Goal: Information Seeking & Learning: Learn about a topic

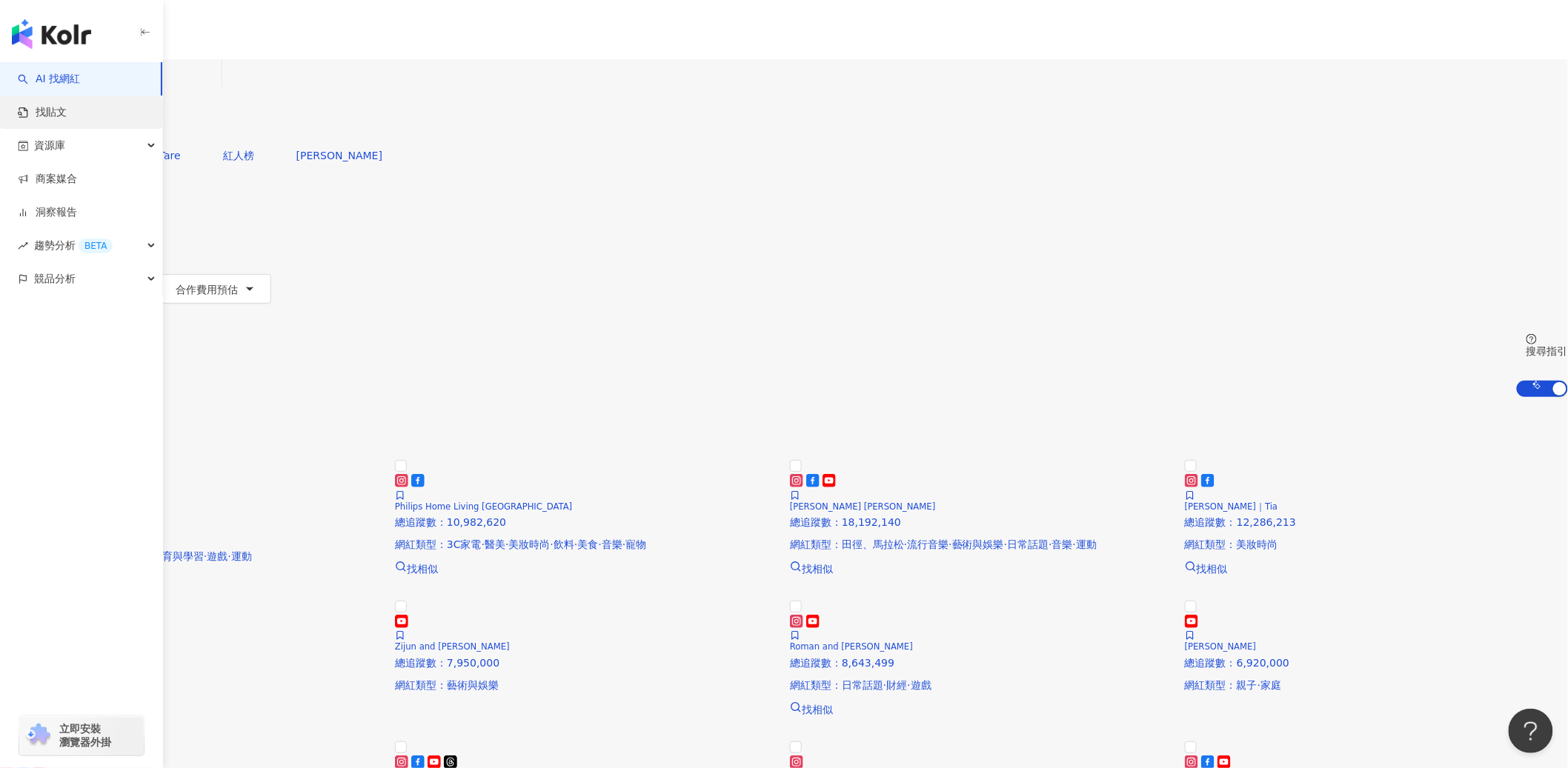
click at [59, 106] on link "找貼文" at bounding box center [43, 113] width 49 height 15
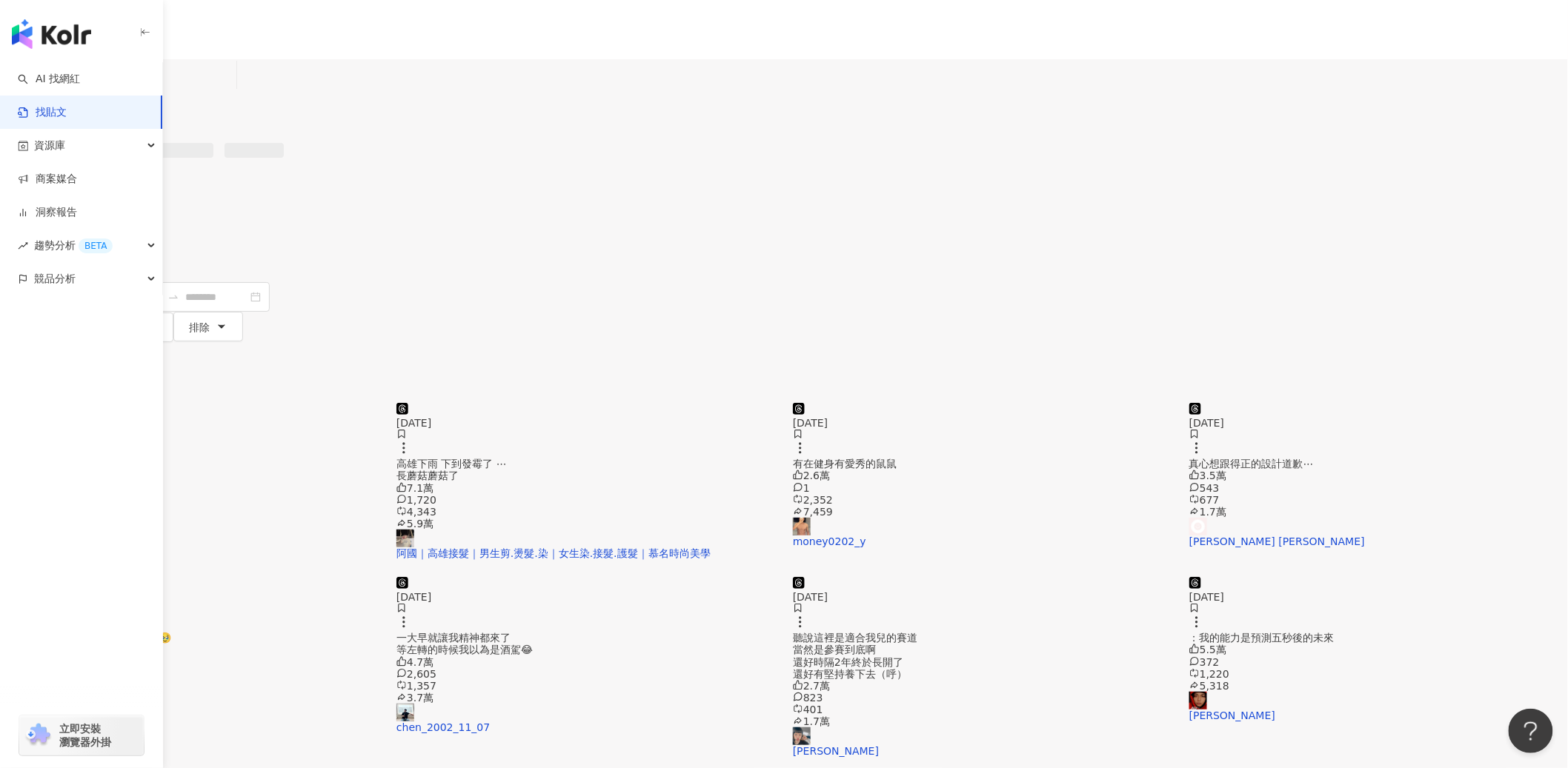
click at [231, 91] on input "search" at bounding box center [163, 74] width 135 height 32
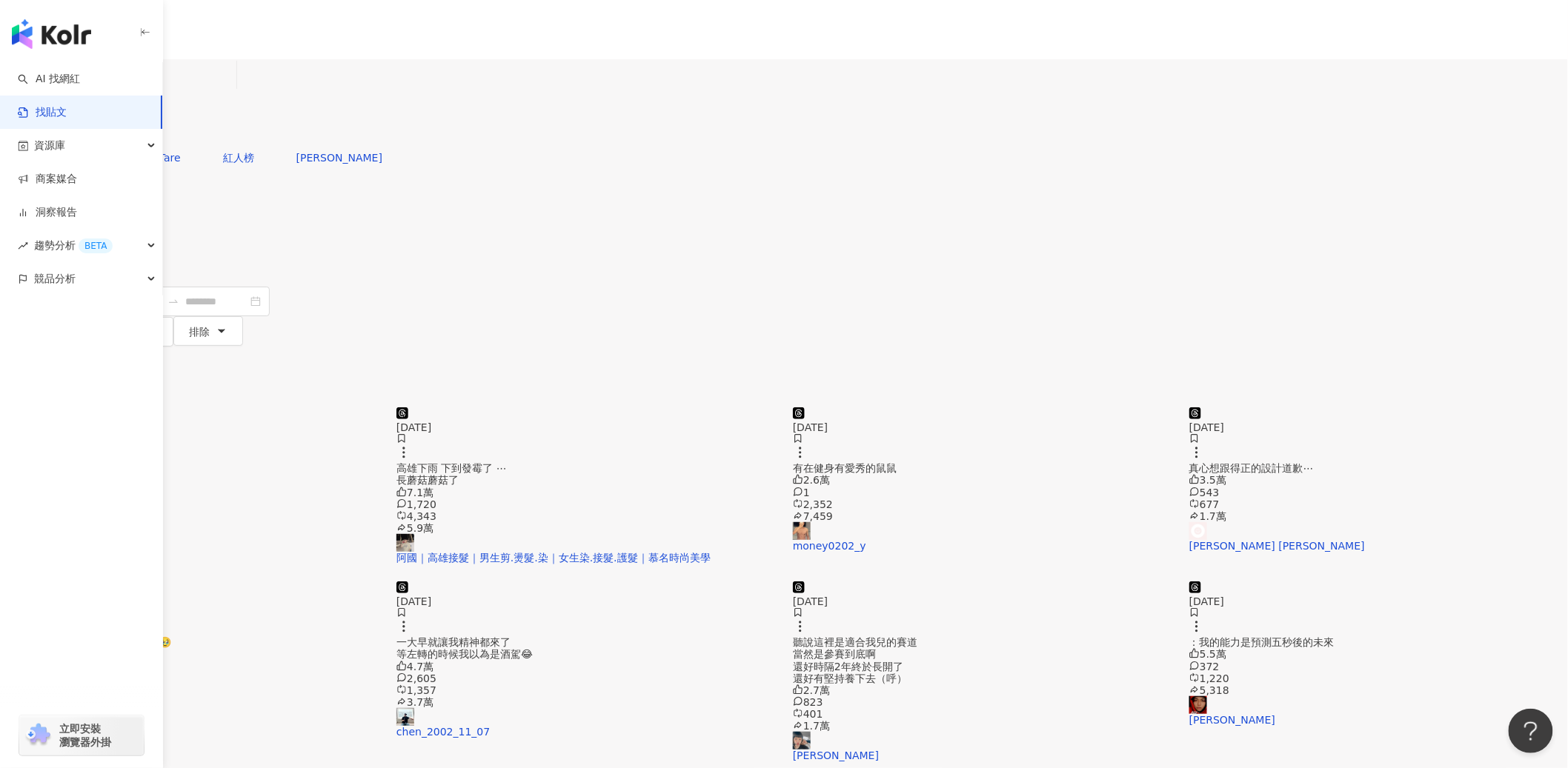
type input "***"
click at [68, 114] on button "搜尋" at bounding box center [34, 128] width 68 height 29
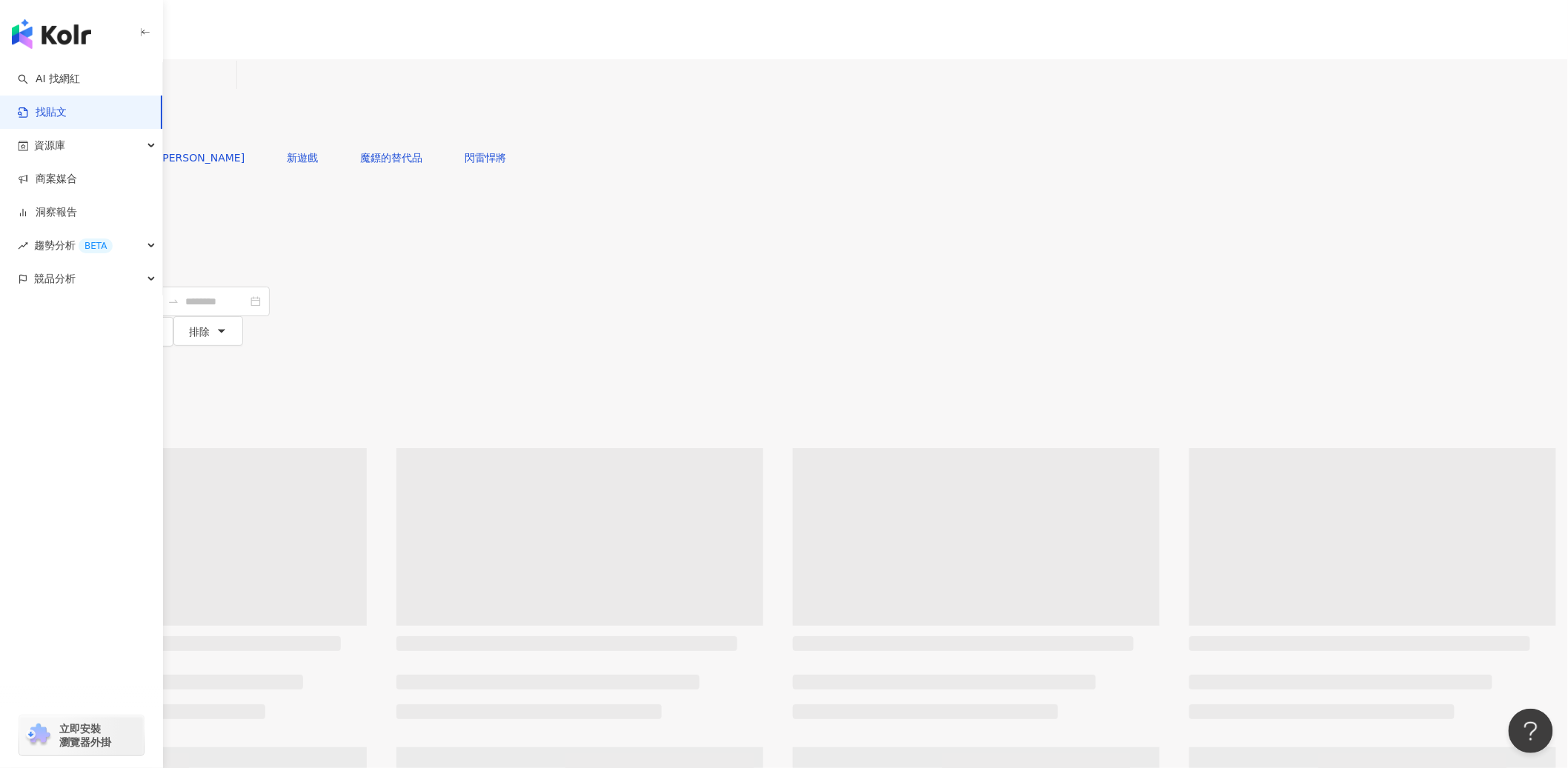
click at [61, 83] on div "不分平台" at bounding box center [34, 74] width 52 height 24
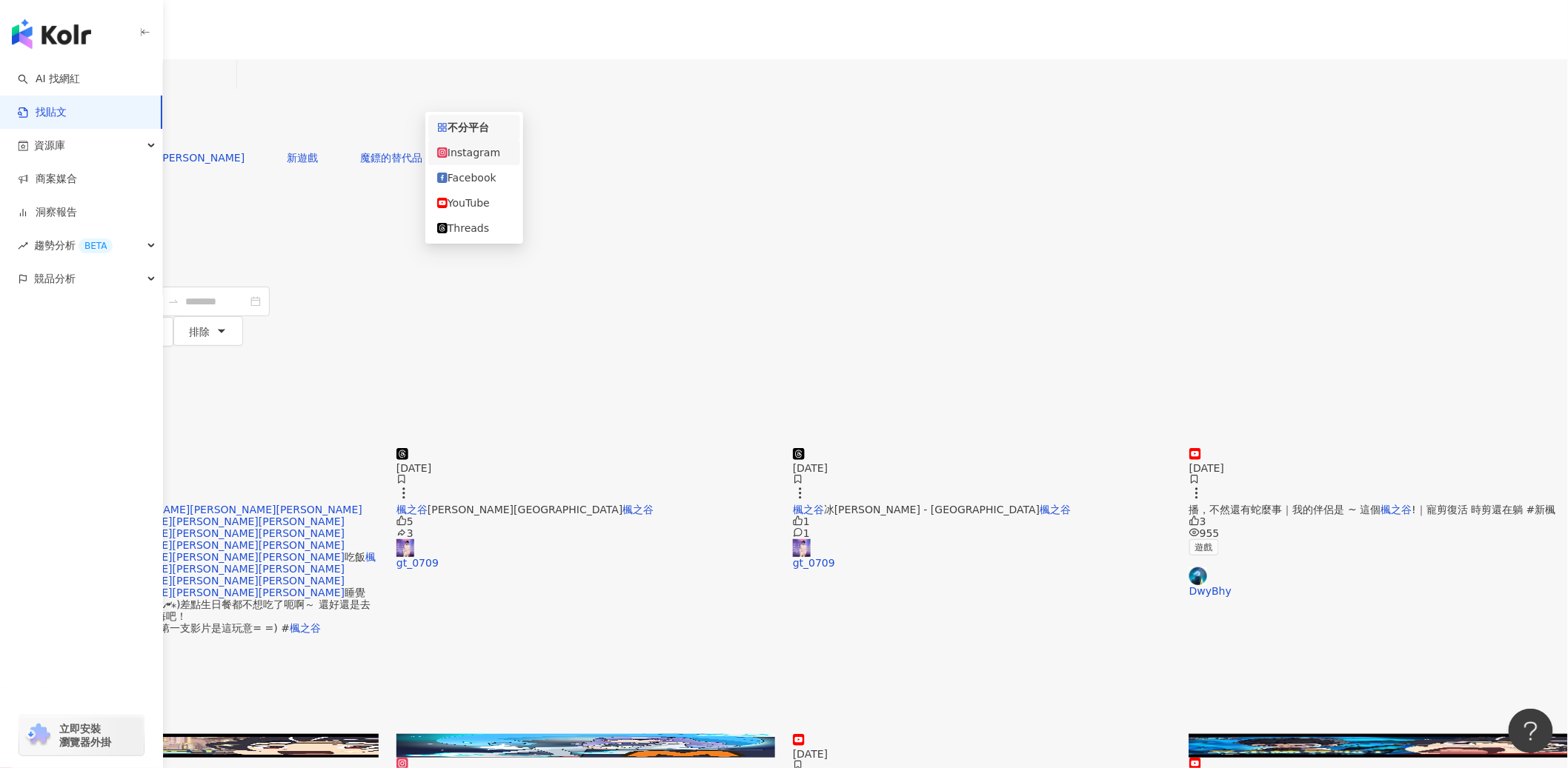
click at [492, 157] on div "Instagram" at bounding box center [474, 153] width 74 height 16
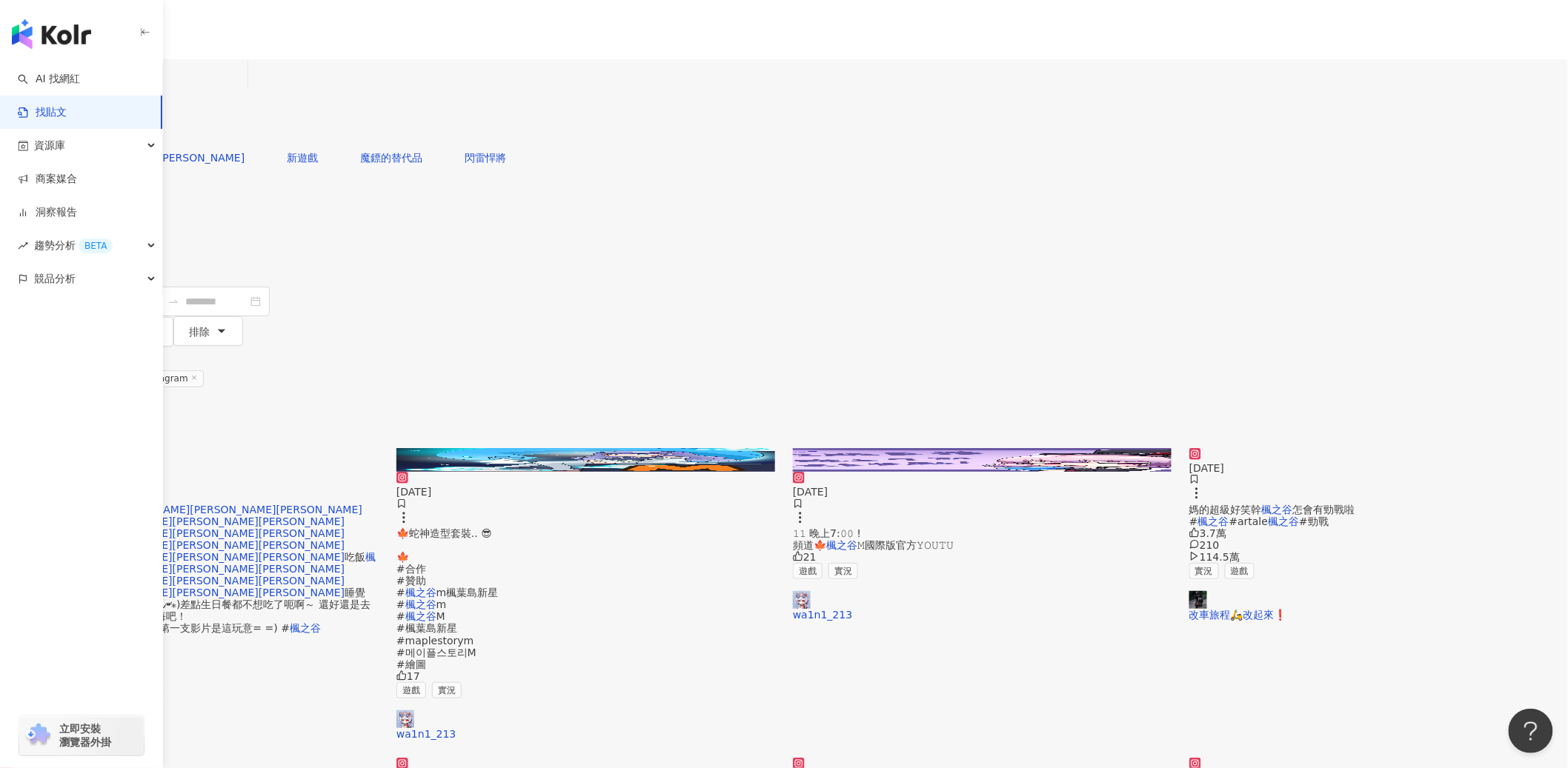
click at [362, 504] on mark "楓之谷楓之谷楓之谷楓之谷楓之谷楓之谷楓之谷楓之谷楓之谷楓之谷楓之谷楓之谷楓之谷楓之谷楓之谷楓之谷楓之谷楓之谷" at bounding box center [181, 533] width 362 height 59
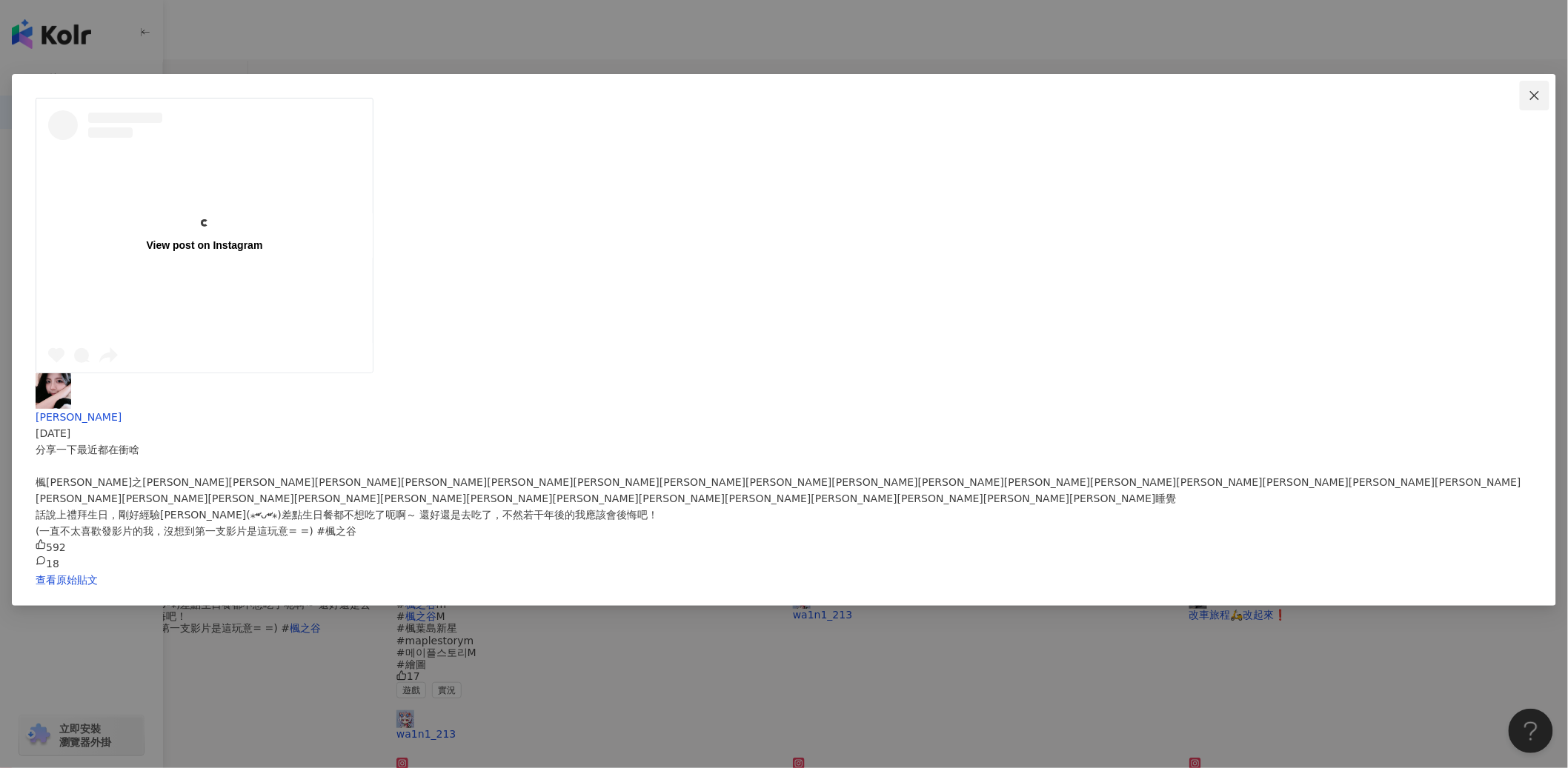
click at [1411, 92] on span "Close" at bounding box center [1534, 96] width 29 height 11
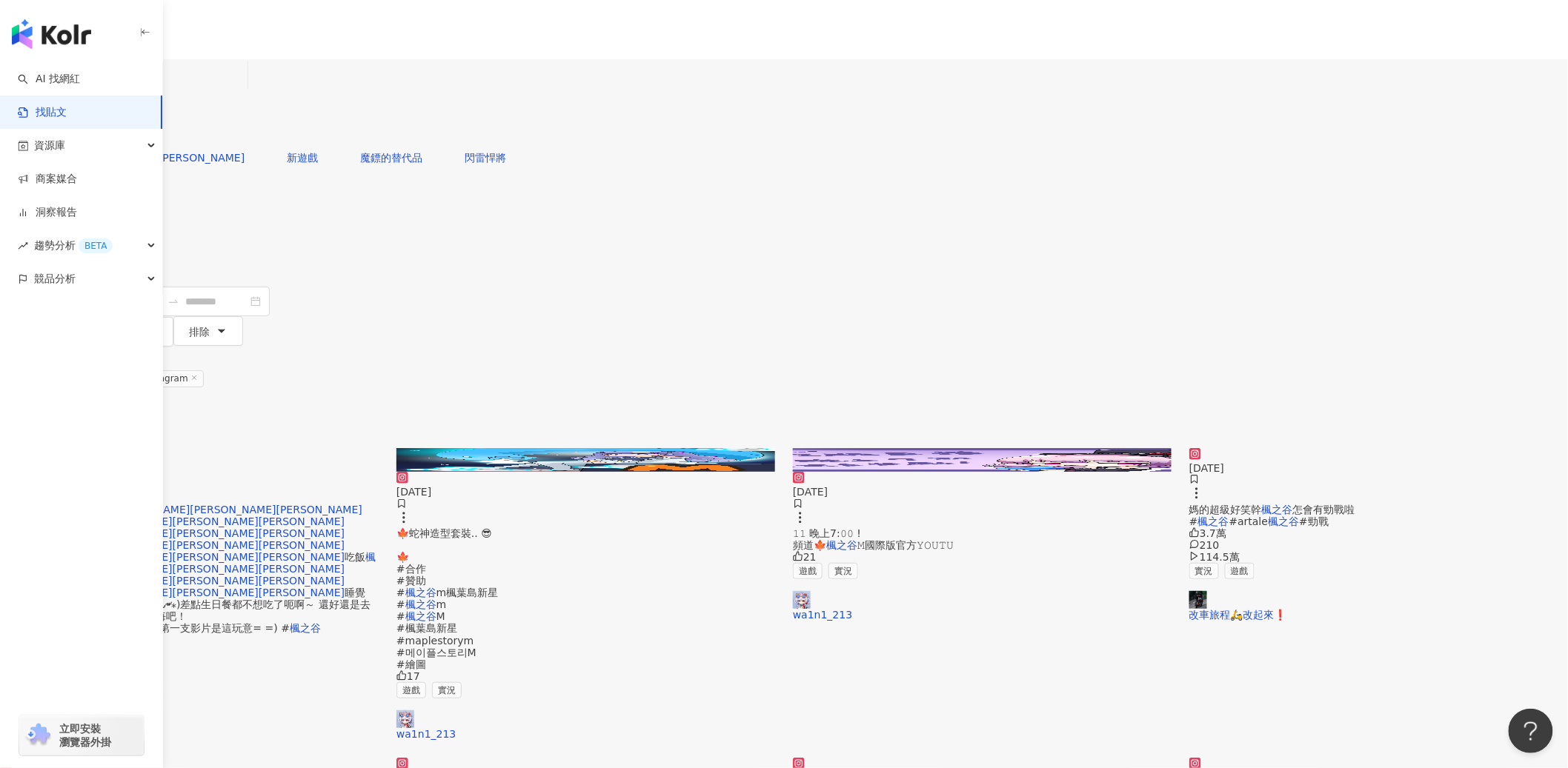
click at [379, 448] on img at bounding box center [189, 448] width 379 height 0
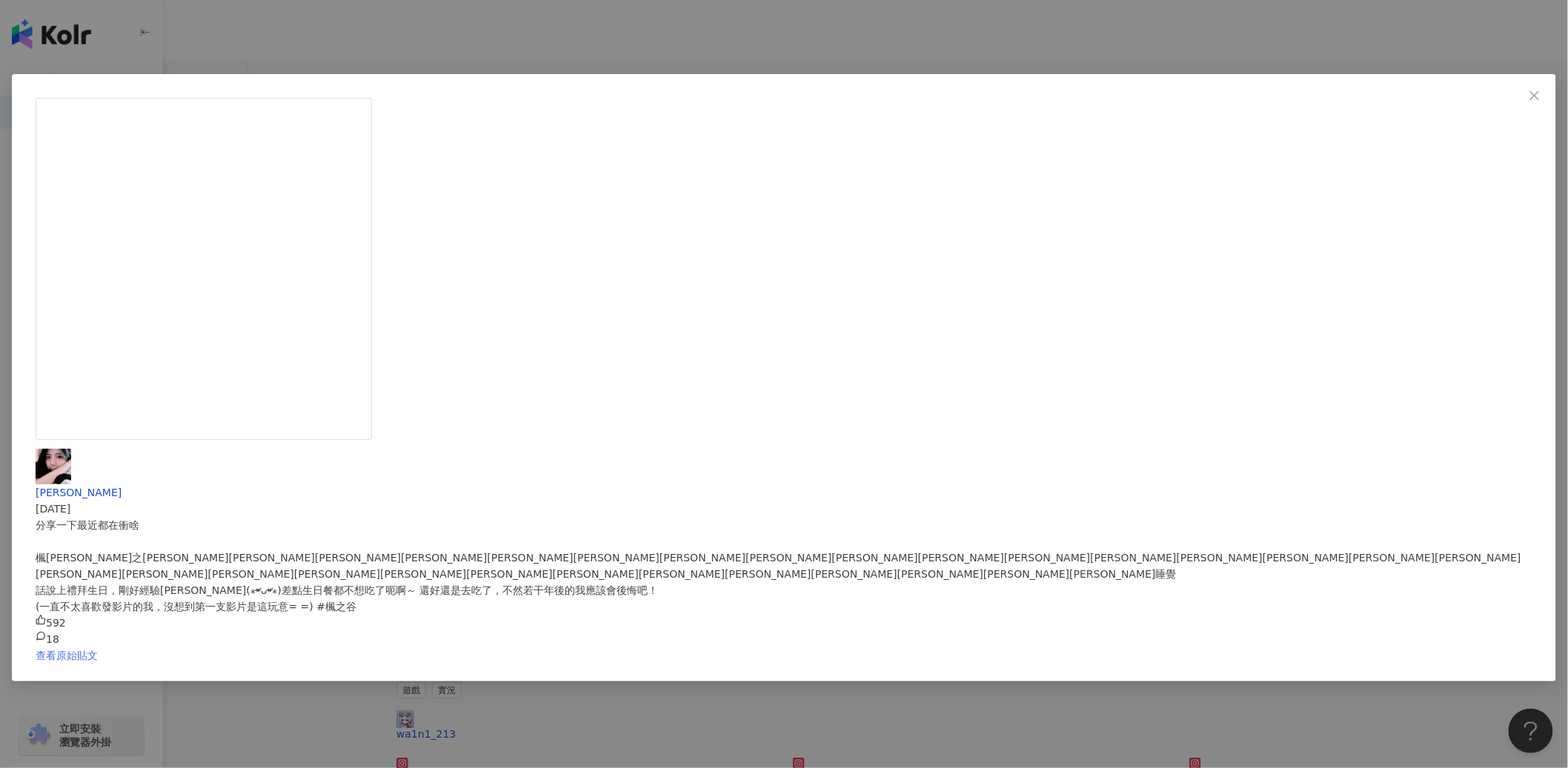
click at [98, 649] on link "查看原始貼文" at bounding box center [66, 655] width 62 height 11
click at [1318, 227] on div "程子安 2025/5/25 分享一下最近都在衝啥 楓之谷楓之谷楓之谷楓之谷楓之谷楓之谷楓之谷楓之谷楓之谷楓之谷楓之谷楓之谷楓之谷楓之谷楓之谷楓之谷楓之谷楓之谷…" at bounding box center [784, 384] width 1568 height 768
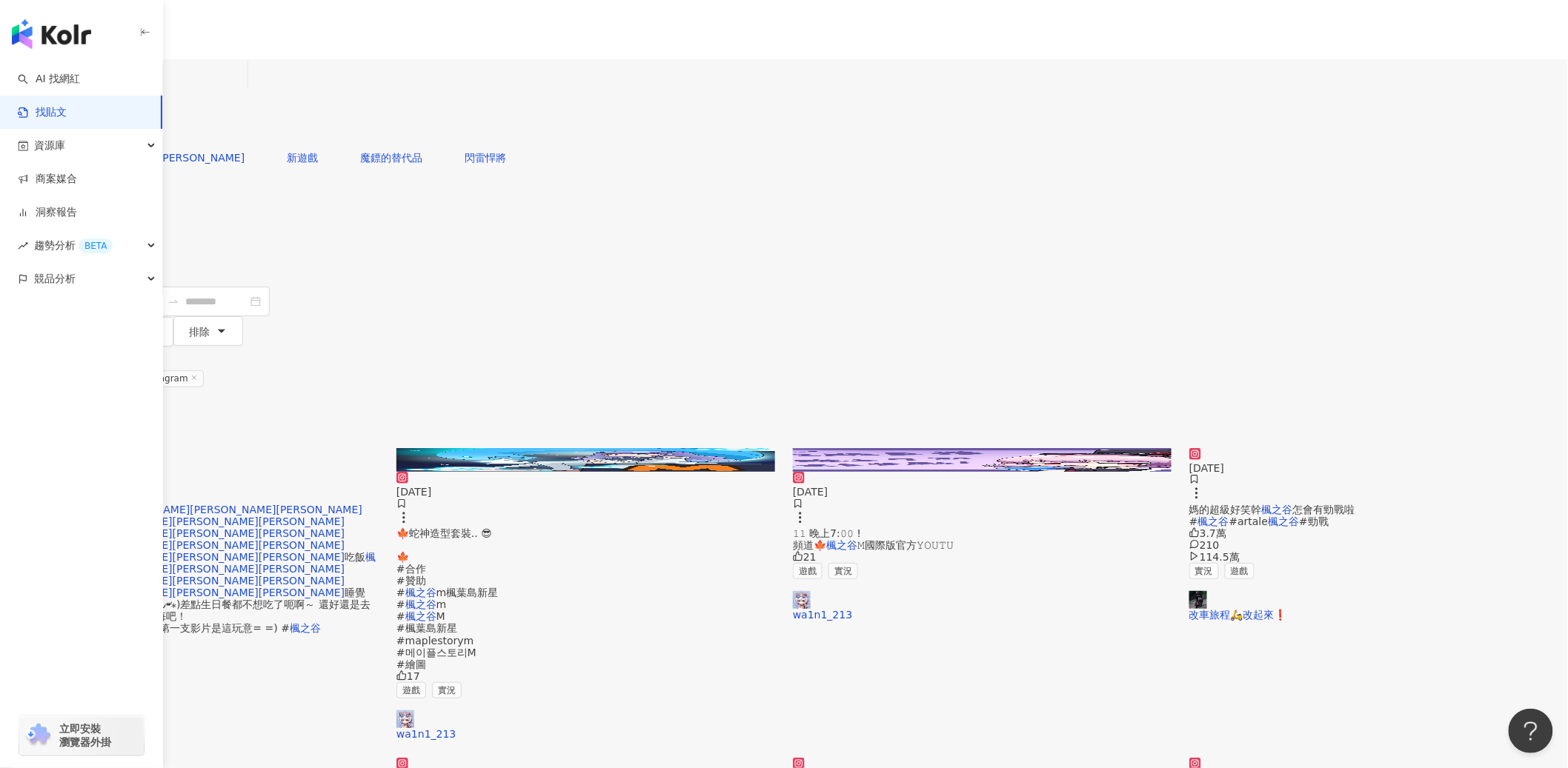
click at [57, 206] on span "內容形式" at bounding box center [36, 212] width 42 height 11
click at [263, 146] on span "Reels" at bounding box center [242, 137] width 40 height 16
click at [70, 226] on button "類型" at bounding box center [34, 240] width 70 height 29
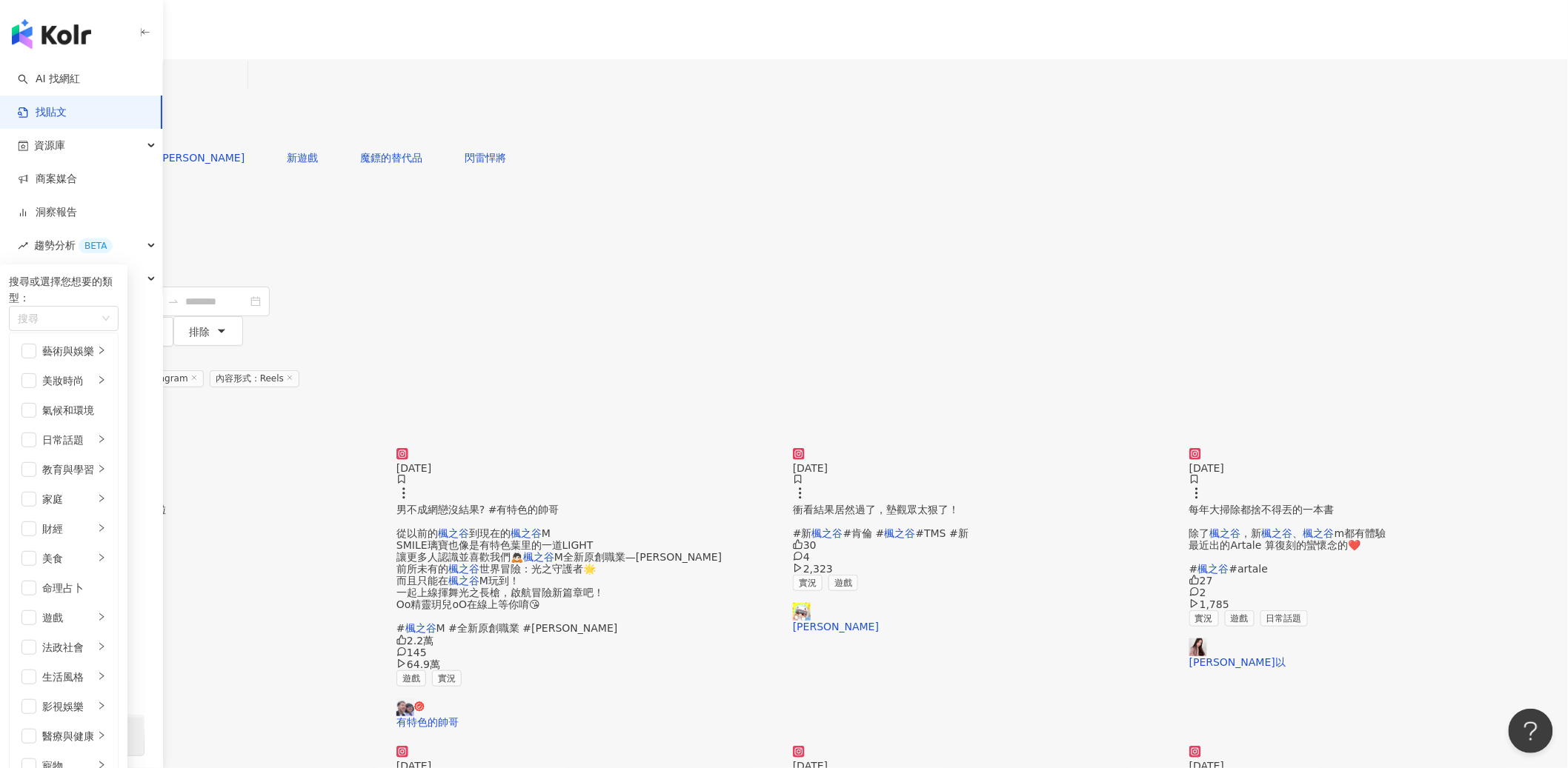
click at [70, 226] on button "類型 搜尋或選擇您想要的類型： 搜尋 藝術與娛樂 美妝時尚 氣候和環境 日常話題 教育與學習 家庭 財經 美食 命理占卜 遊戲 法政社會 生活風格 影視娛樂 …" at bounding box center [34, 240] width 70 height 29
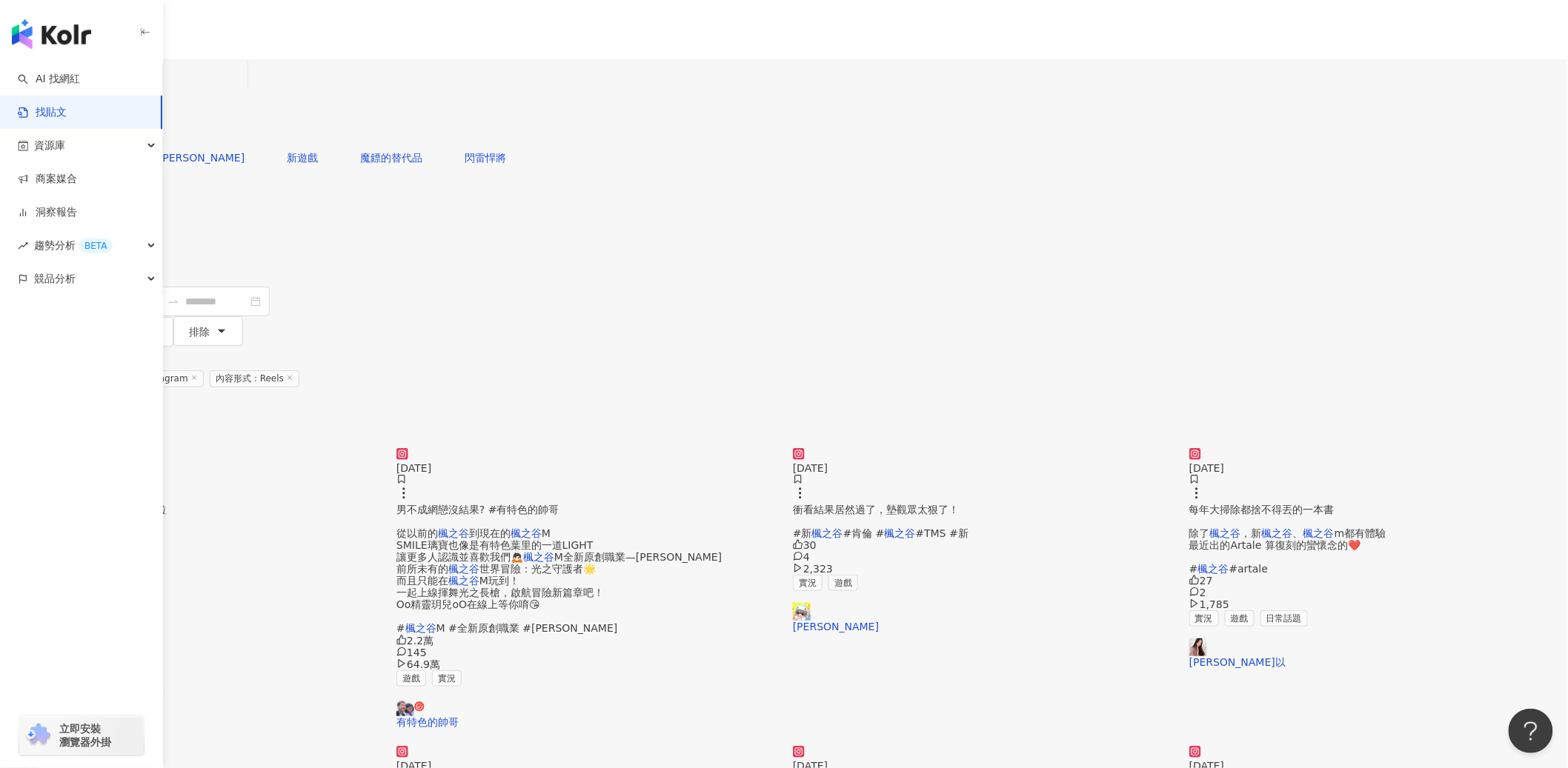
click at [47, 265] on span "追蹤數" at bounding box center [31, 271] width 31 height 11
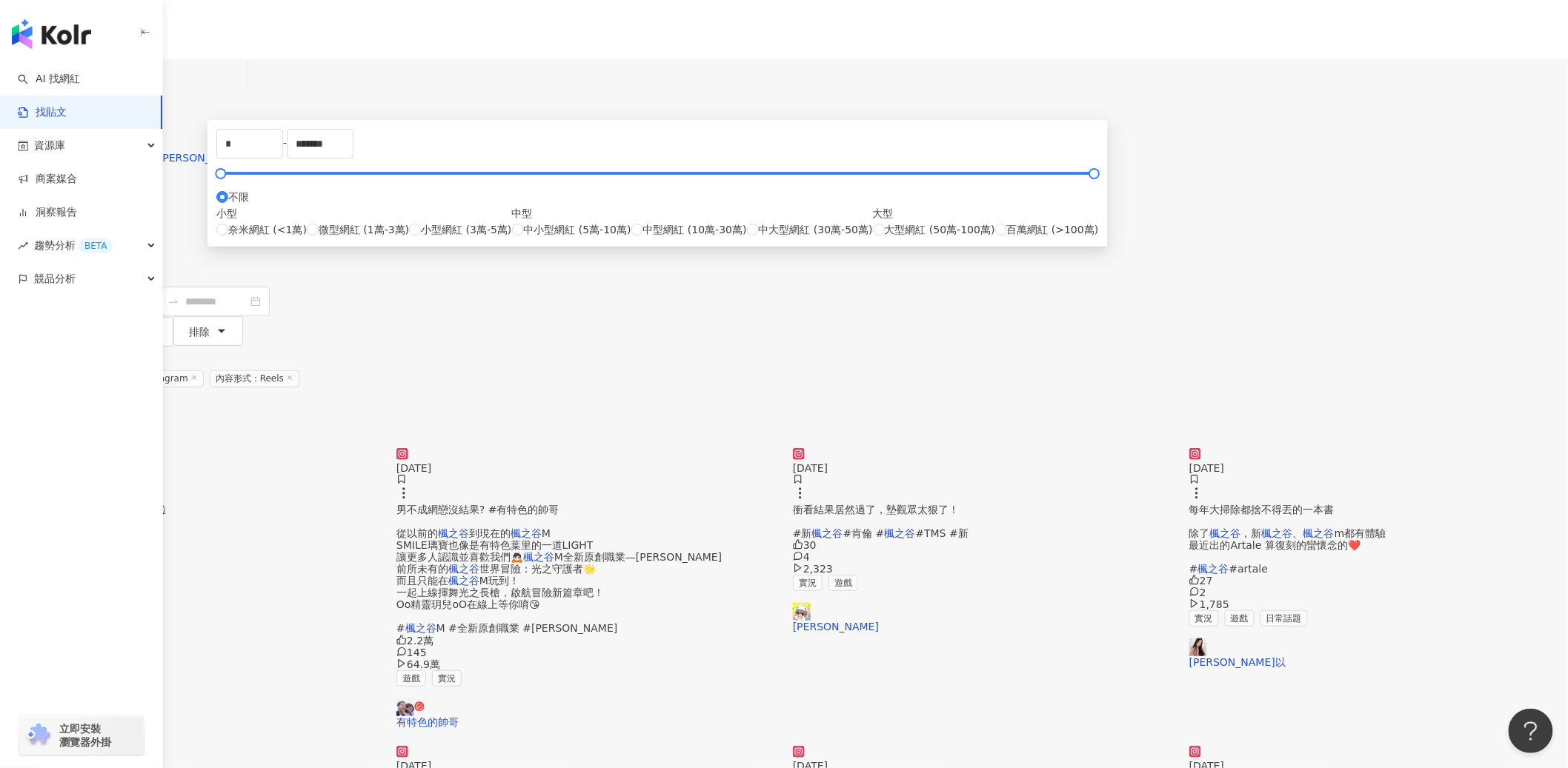
click at [91, 285] on button "發文時間" at bounding box center [45, 300] width 91 height 29
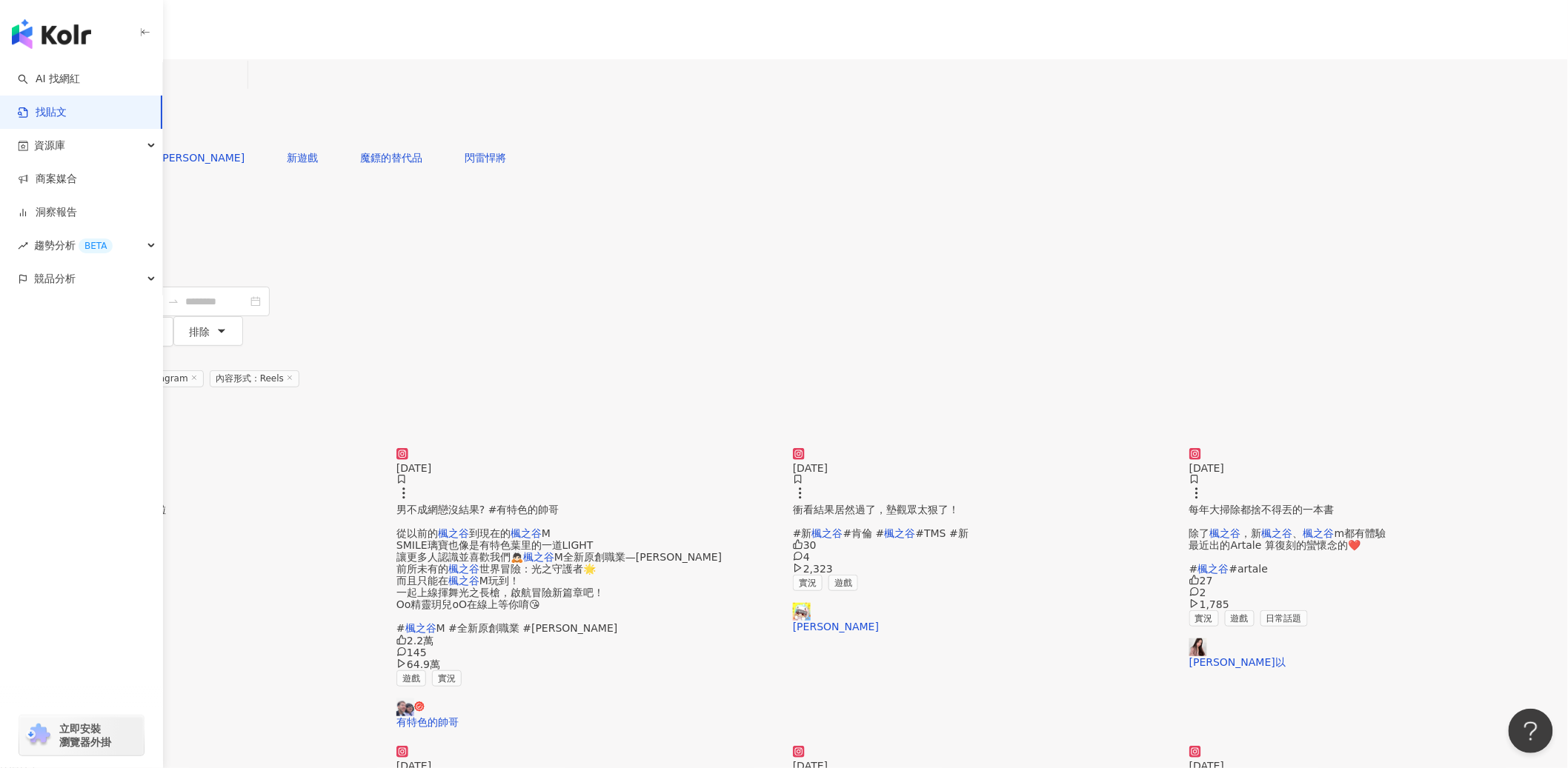
click at [91, 285] on button "發文時間" at bounding box center [45, 300] width 91 height 29
click at [57, 326] on span "商業合作" at bounding box center [36, 332] width 42 height 11
click at [541, 146] on span "商業合作內容" at bounding box center [505, 137] width 74 height 16
click at [26, 123] on icon "button" at bounding box center [20, 128] width 11 height 11
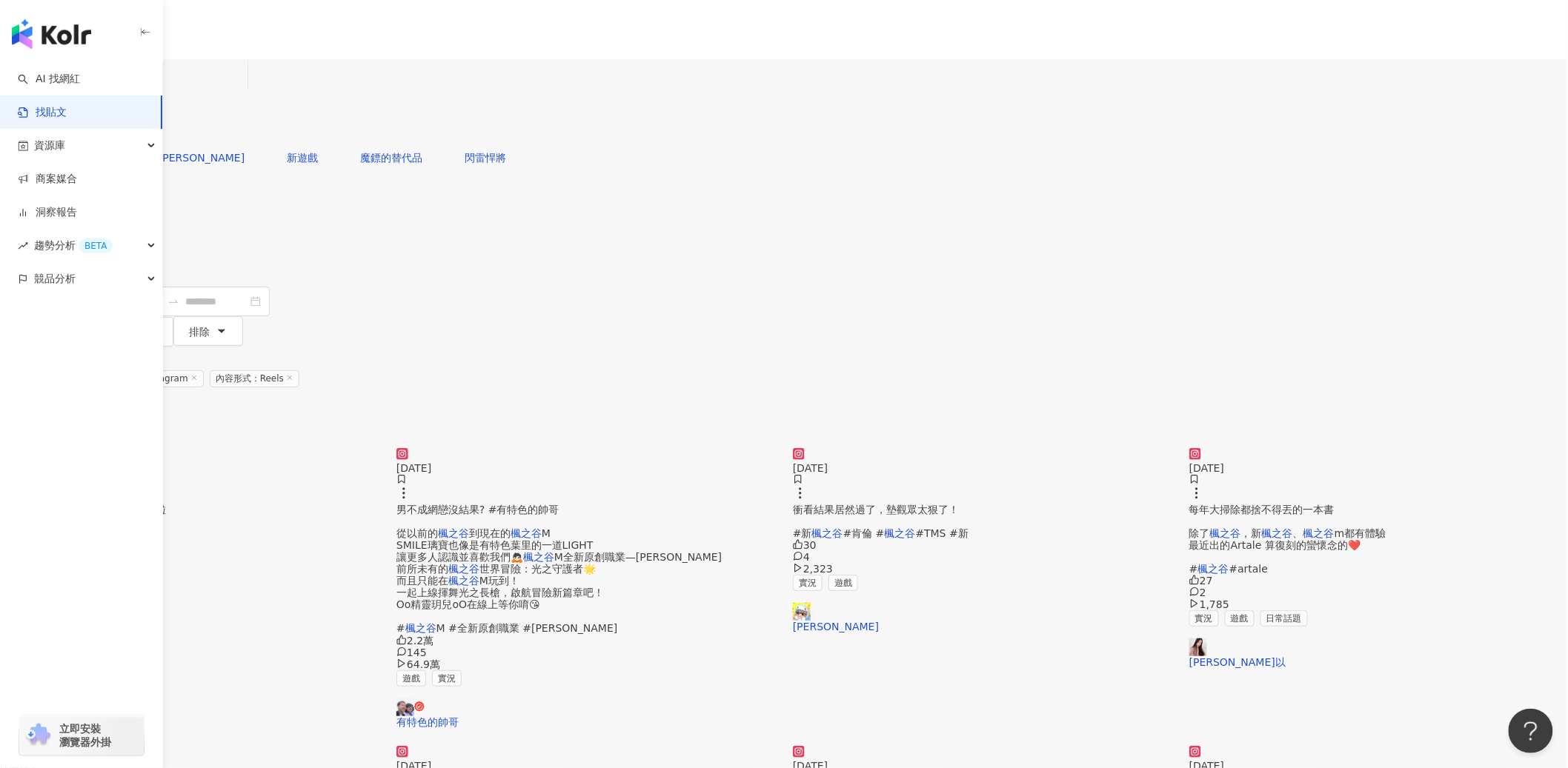
click at [52, 122] on span "搜尋" at bounding box center [42, 128] width 20 height 11
click at [166, 504] on span "怎會有勁戰啦 #" at bounding box center [83, 515] width 166 height 24
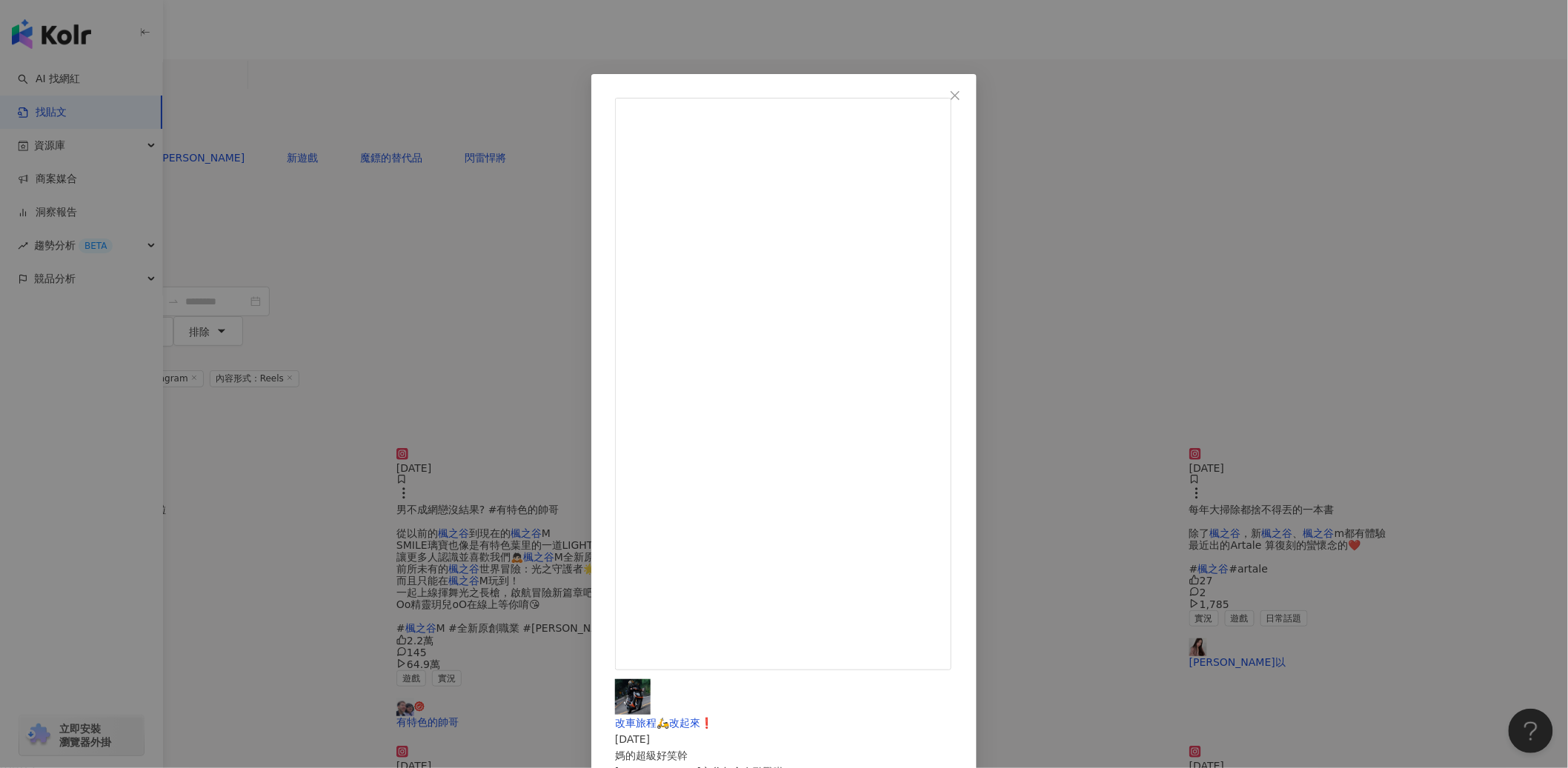
click at [1235, 115] on div "改車旅程🛵改起來❗️ 2025/5/19 媽的超級好笑幹 楓之谷怎會有勁戰啦 #楓之谷 #artale楓之谷 #勁戰 3.7萬 210 114.5萬 查看原始…" at bounding box center [784, 384] width 1568 height 768
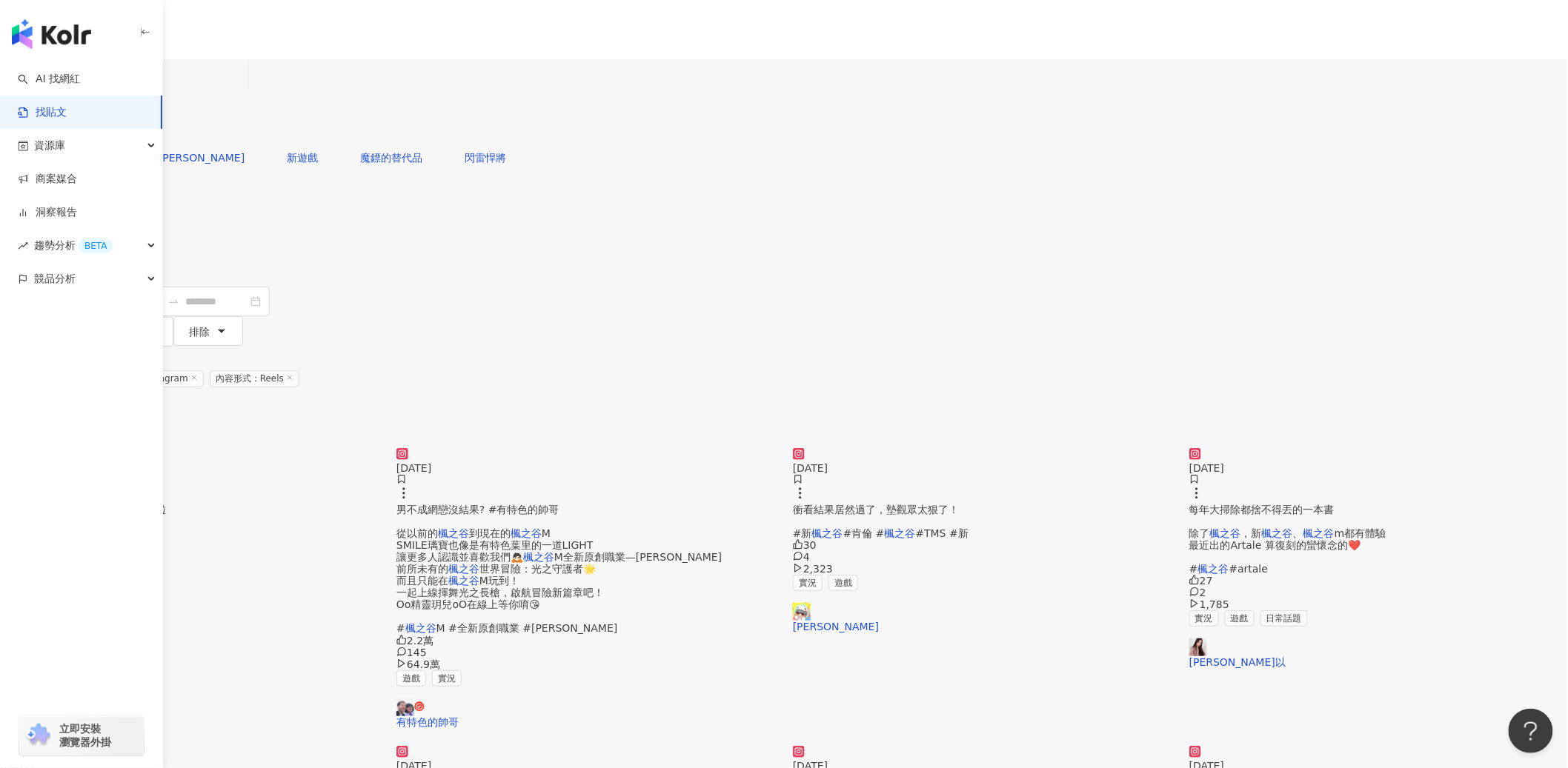
click at [728, 448] on img at bounding box center [586, 448] width 379 height 0
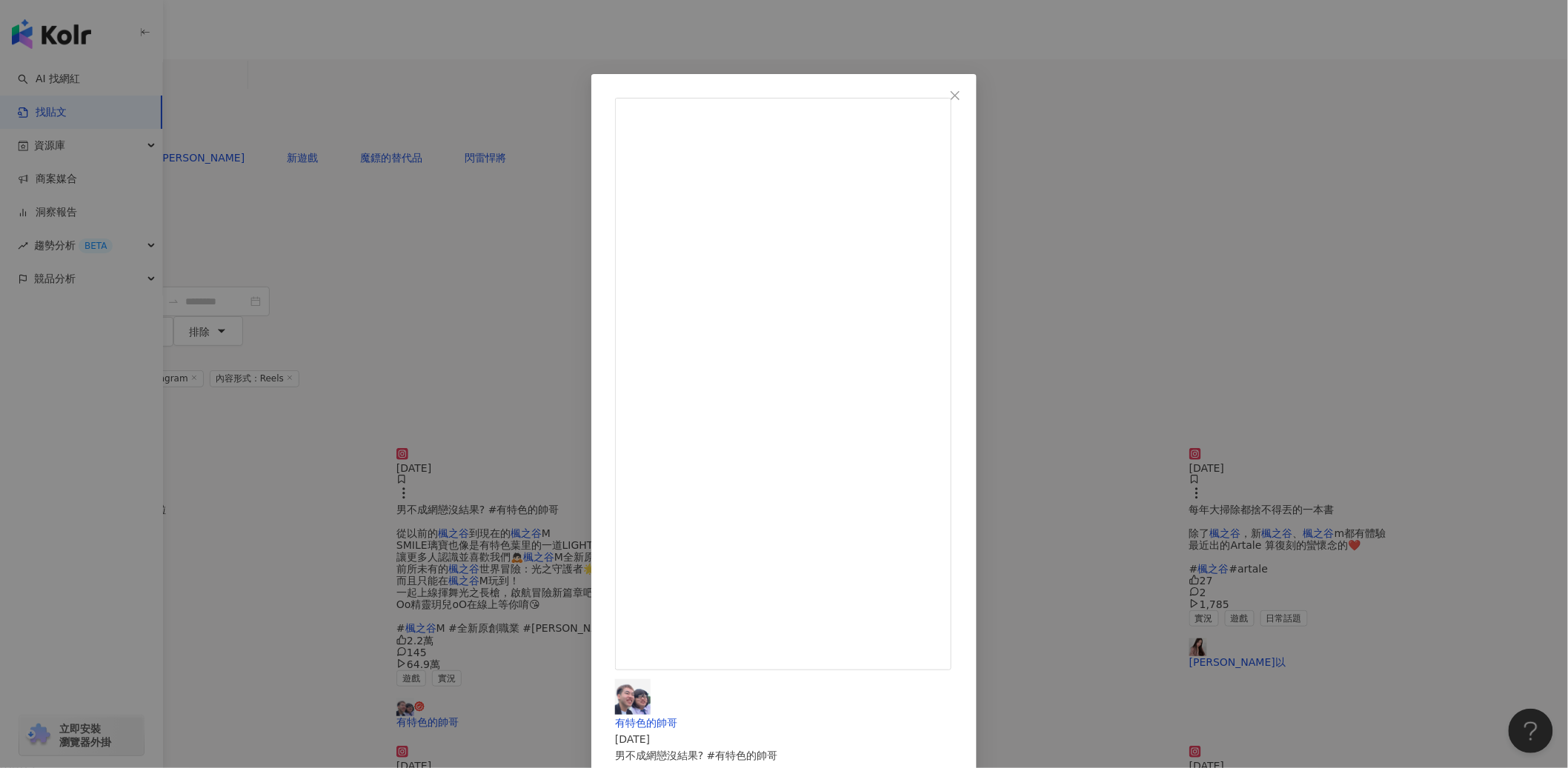
click at [1405, 98] on div "有特色的帥哥 2025/1/21 男不成網戀沒結果? #有特色的帥哥 從以前的楓之谷到現在的楓之谷M SMILE璃寶也像是有特色葉里的一道LIGHT 讓更多人…" at bounding box center [784, 384] width 1568 height 768
click at [961, 98] on icon "close" at bounding box center [955, 96] width 11 height 11
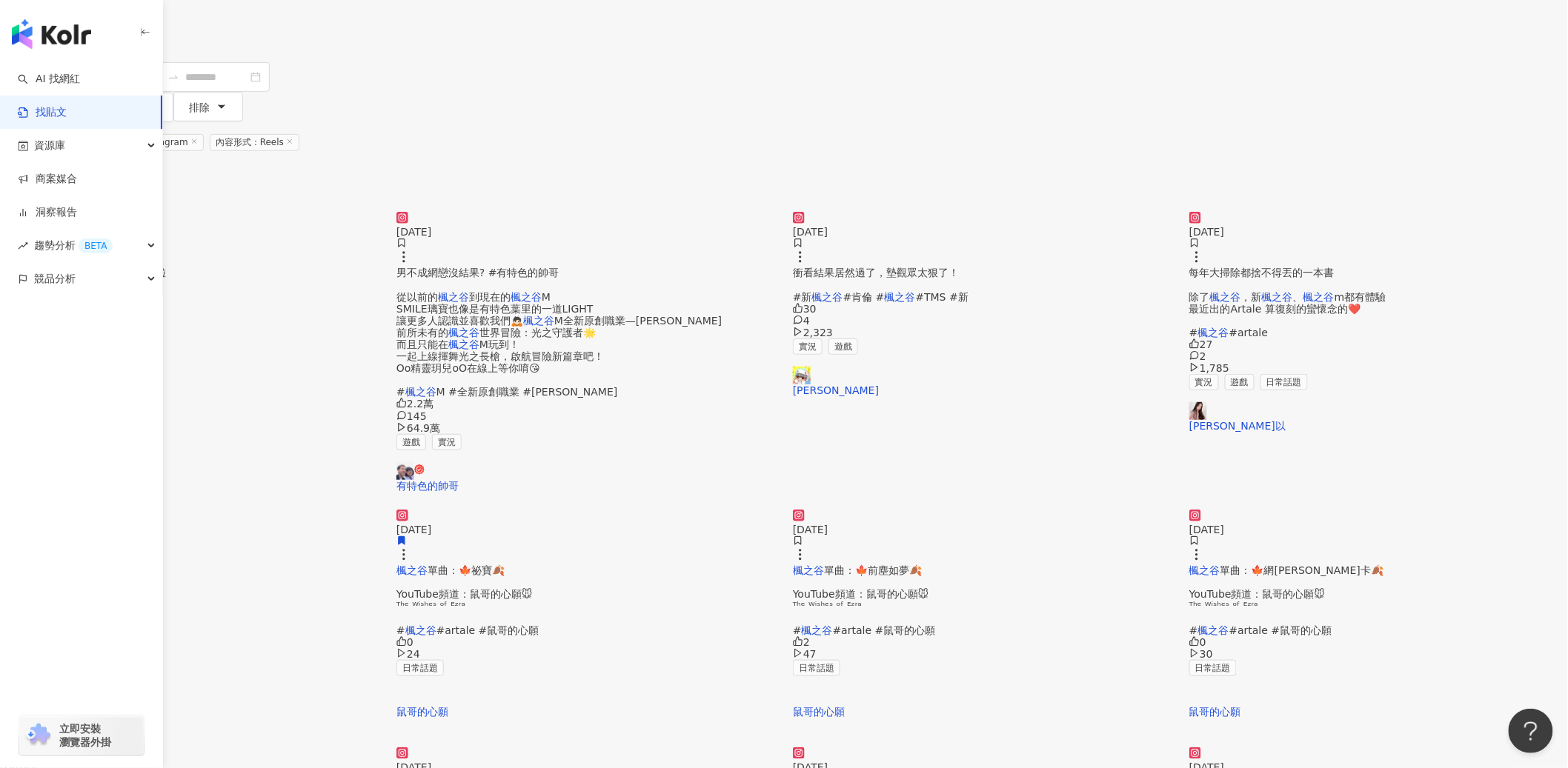
scroll to position [477, 0]
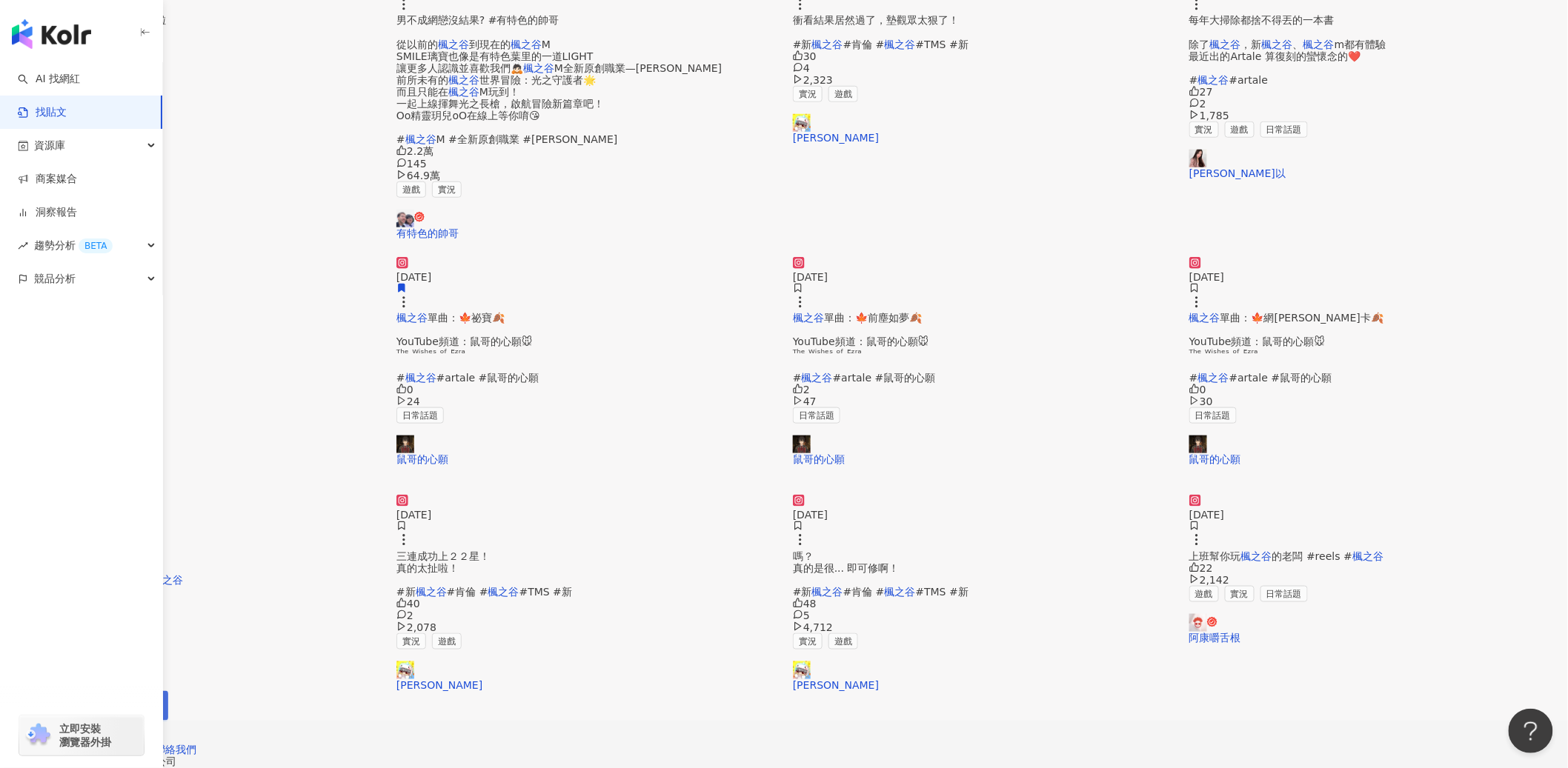
click at [168, 691] on button "下一頁" at bounding box center [137, 706] width 62 height 29
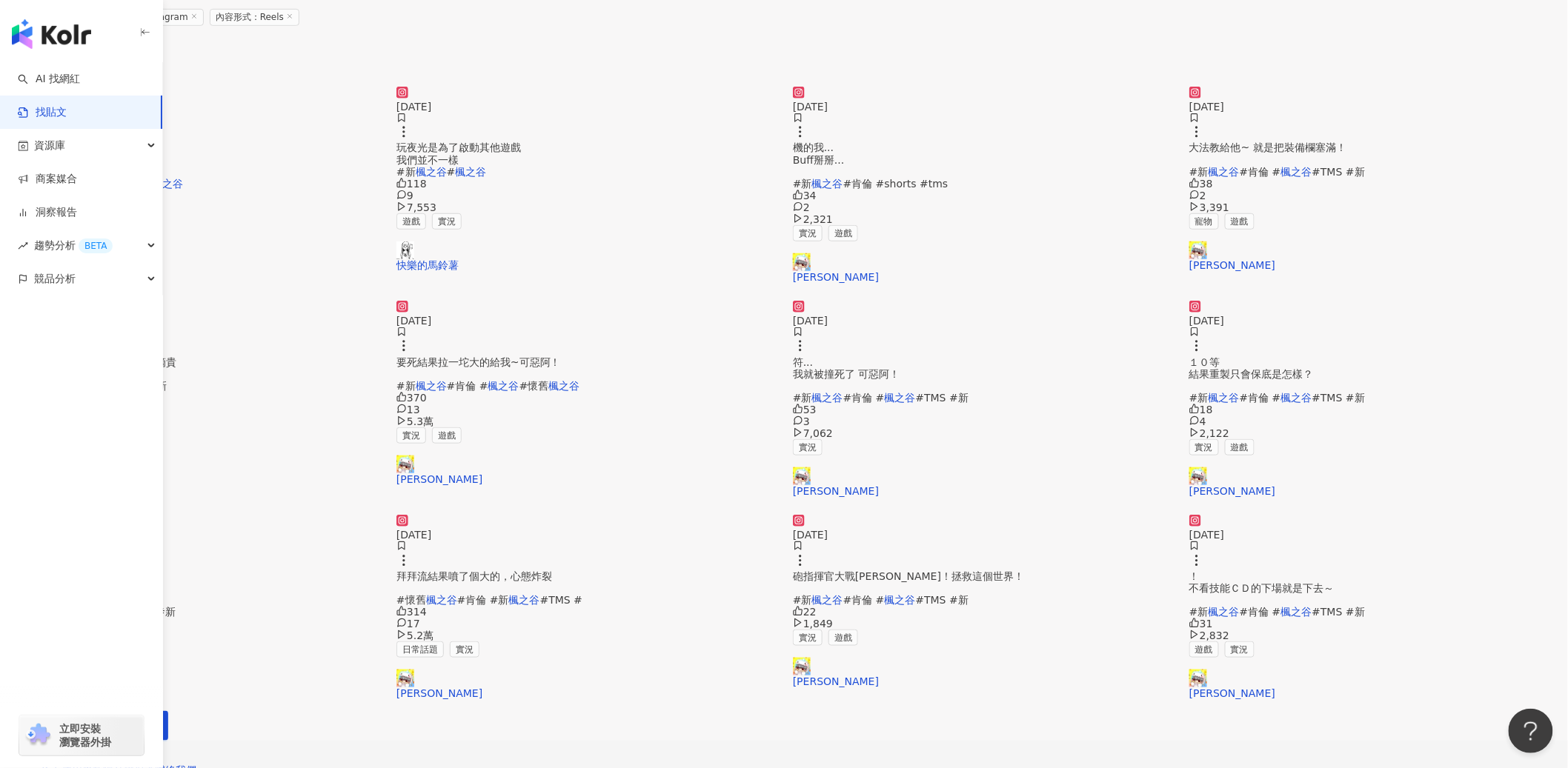
scroll to position [154, 0]
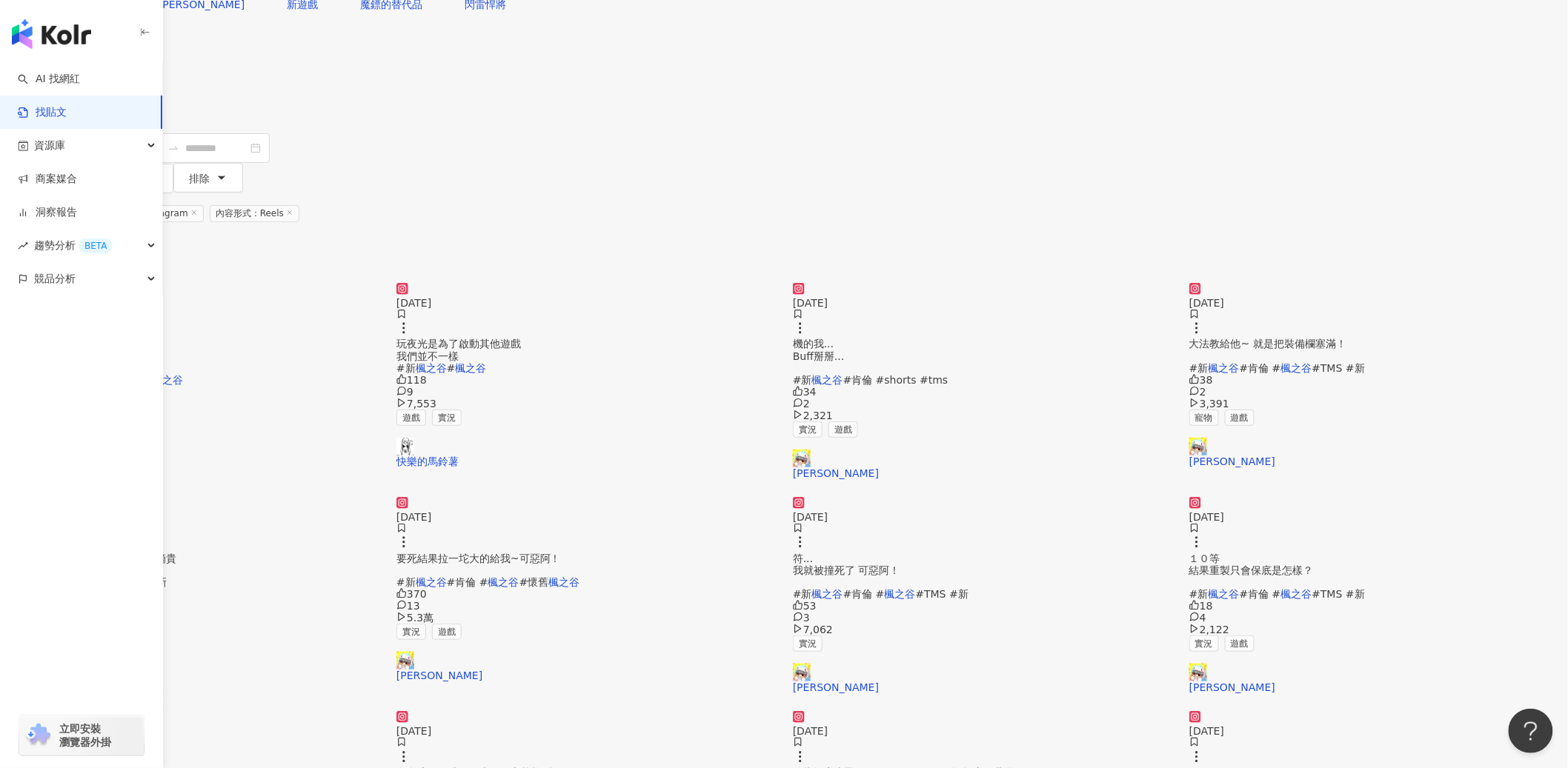
click at [561, 579] on span "要死結果拉一坨大的給我~可惡阿！ #新" at bounding box center [478, 570] width 164 height 35
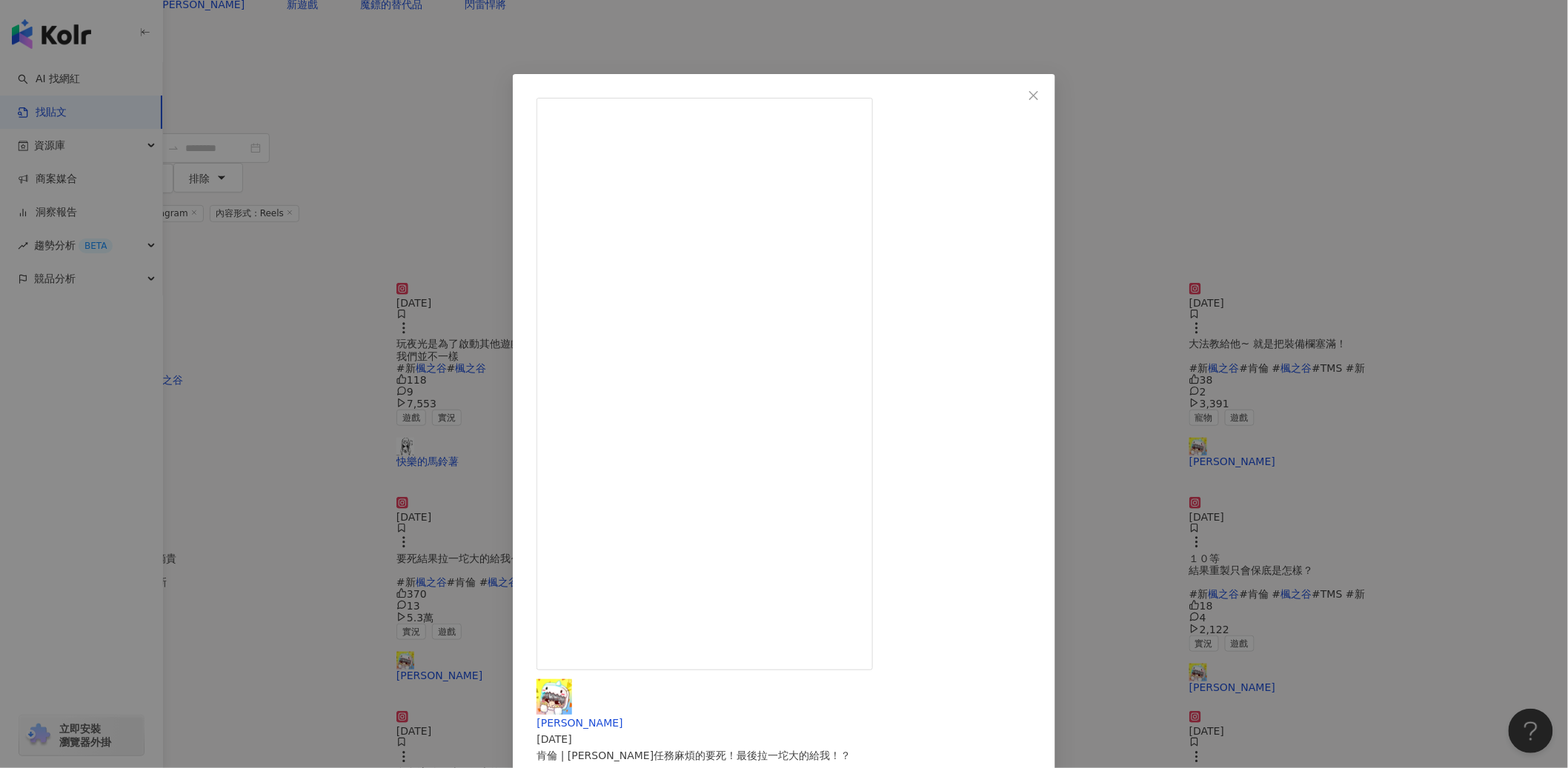
click at [1375, 169] on div "KinLun 肯倫 2025/6/23 肯倫 | 黃綠紅任務麻煩的要死！最後拉一坨大的給我！？ 跑去解西門町黃綠紅卷軸任務~ 麻煩的要死結果拉一坨大的給我~可…" at bounding box center [784, 384] width 1568 height 768
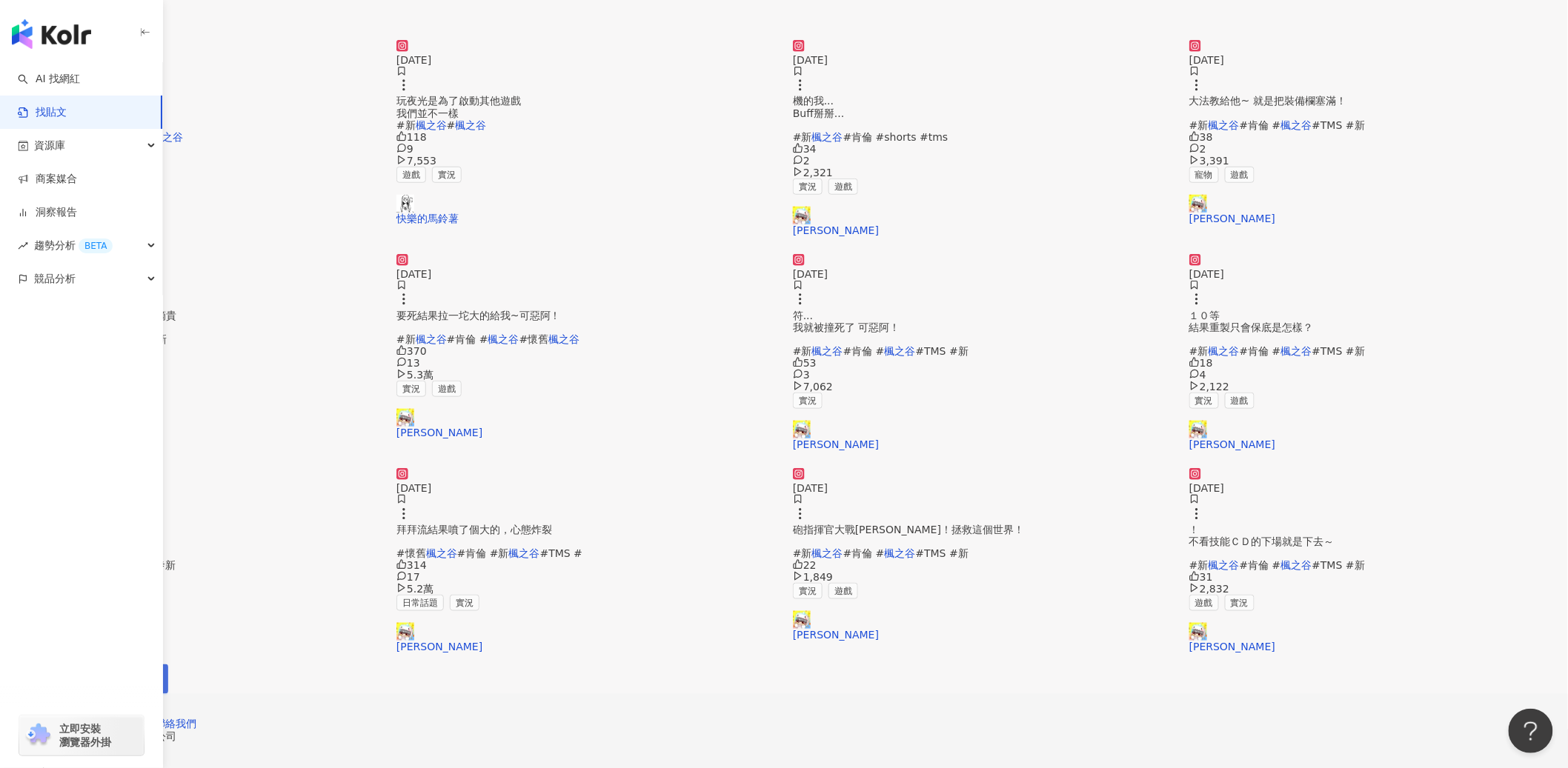
scroll to position [656, 0]
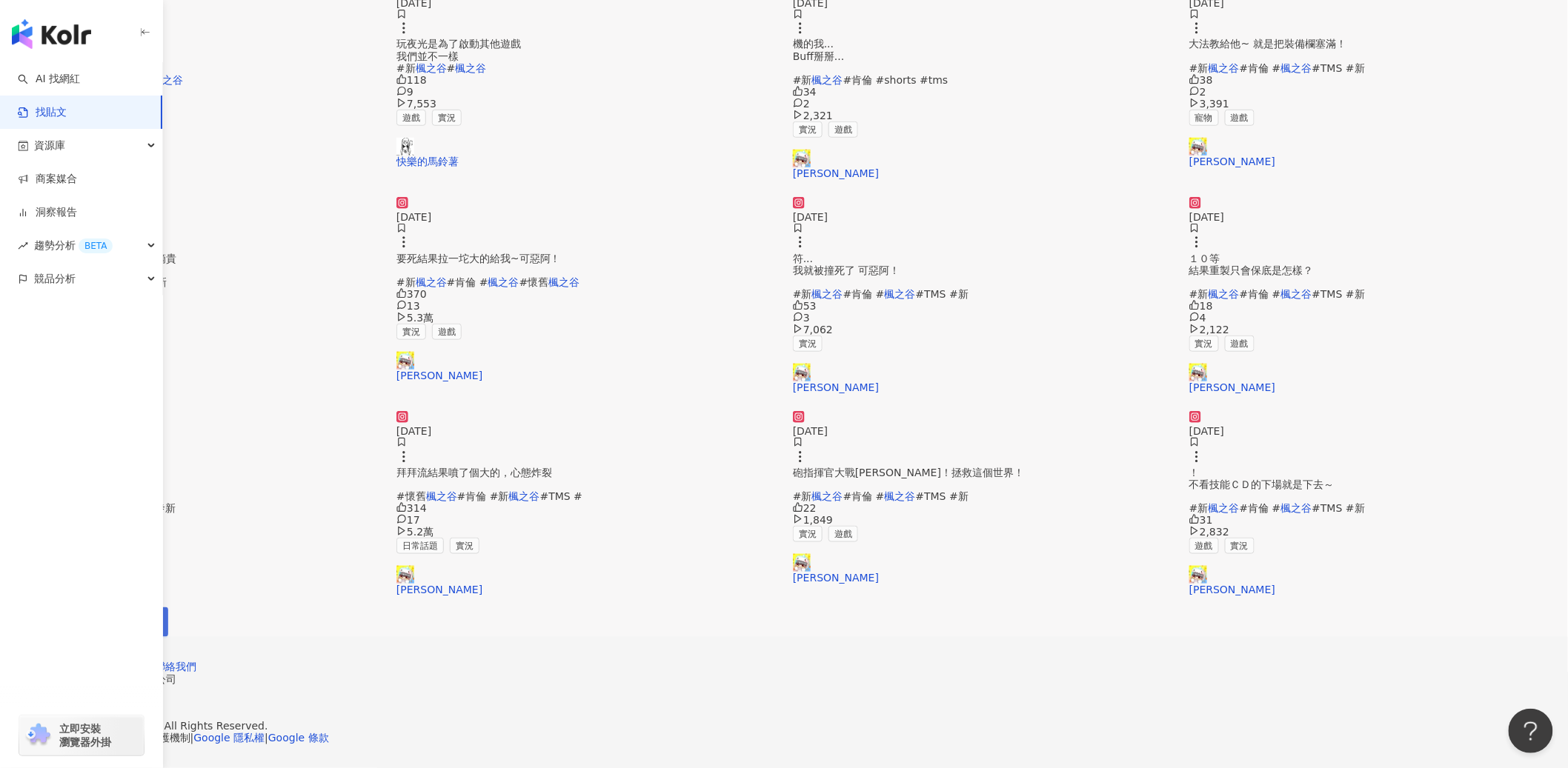
click at [153, 617] on span "下一頁" at bounding box center [137, 622] width 31 height 11
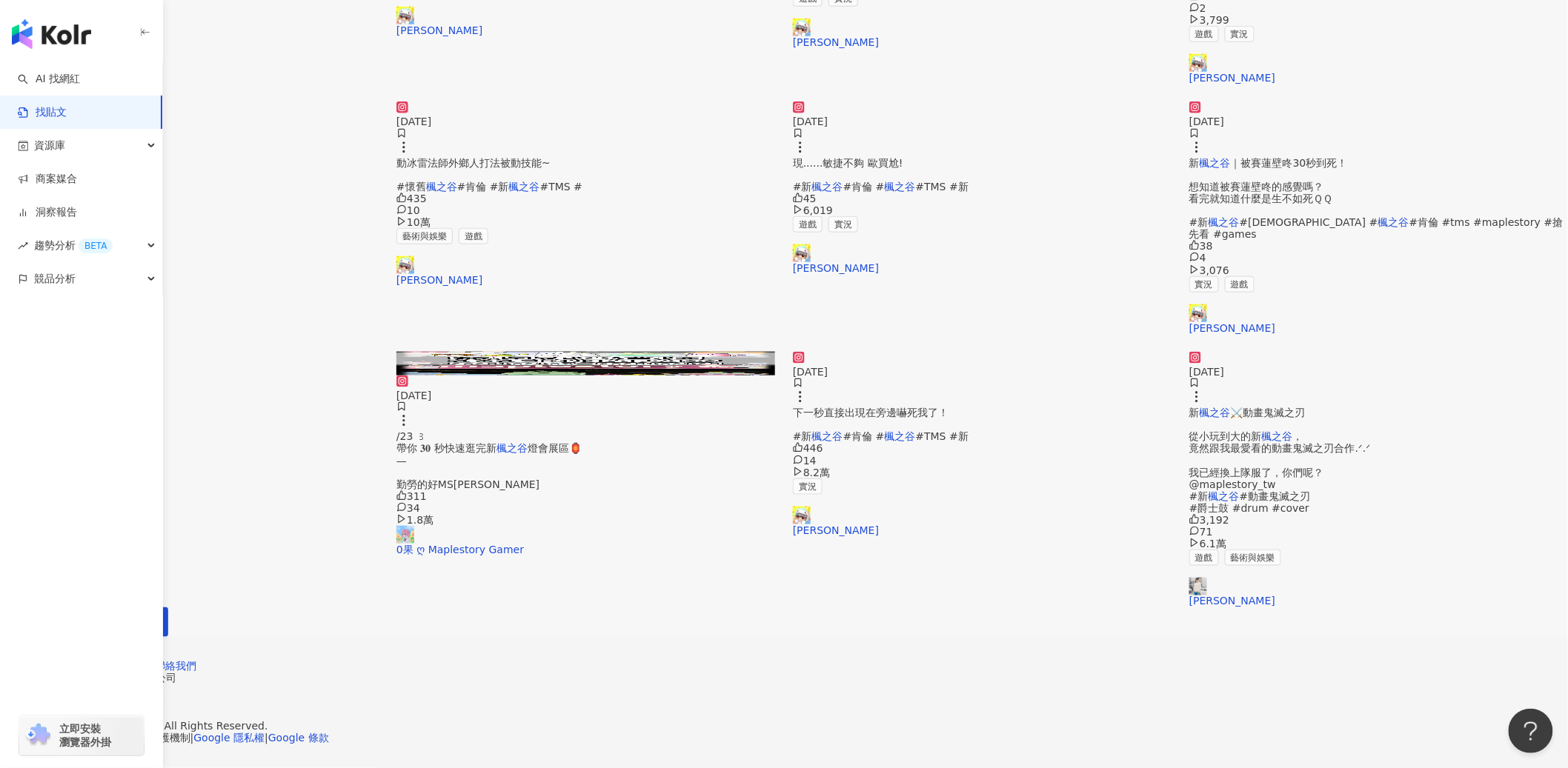
click at [1189, 474] on div "2025/4/12 新 楓之谷 ⚔️動畫鬼滅之刃 從小玩到大的新 楓之谷 ， 竟然跟我最愛看的動畫鬼滅之刃合作.ᐟ.ᐟ 我已經換上隊服了，你們呢？ @mapl…" at bounding box center [1378, 479] width 379 height 256
click at [1189, 578] on link "李科穎 KE" at bounding box center [1378, 593] width 379 height 29
click at [153, 617] on span "下一頁" at bounding box center [137, 622] width 31 height 11
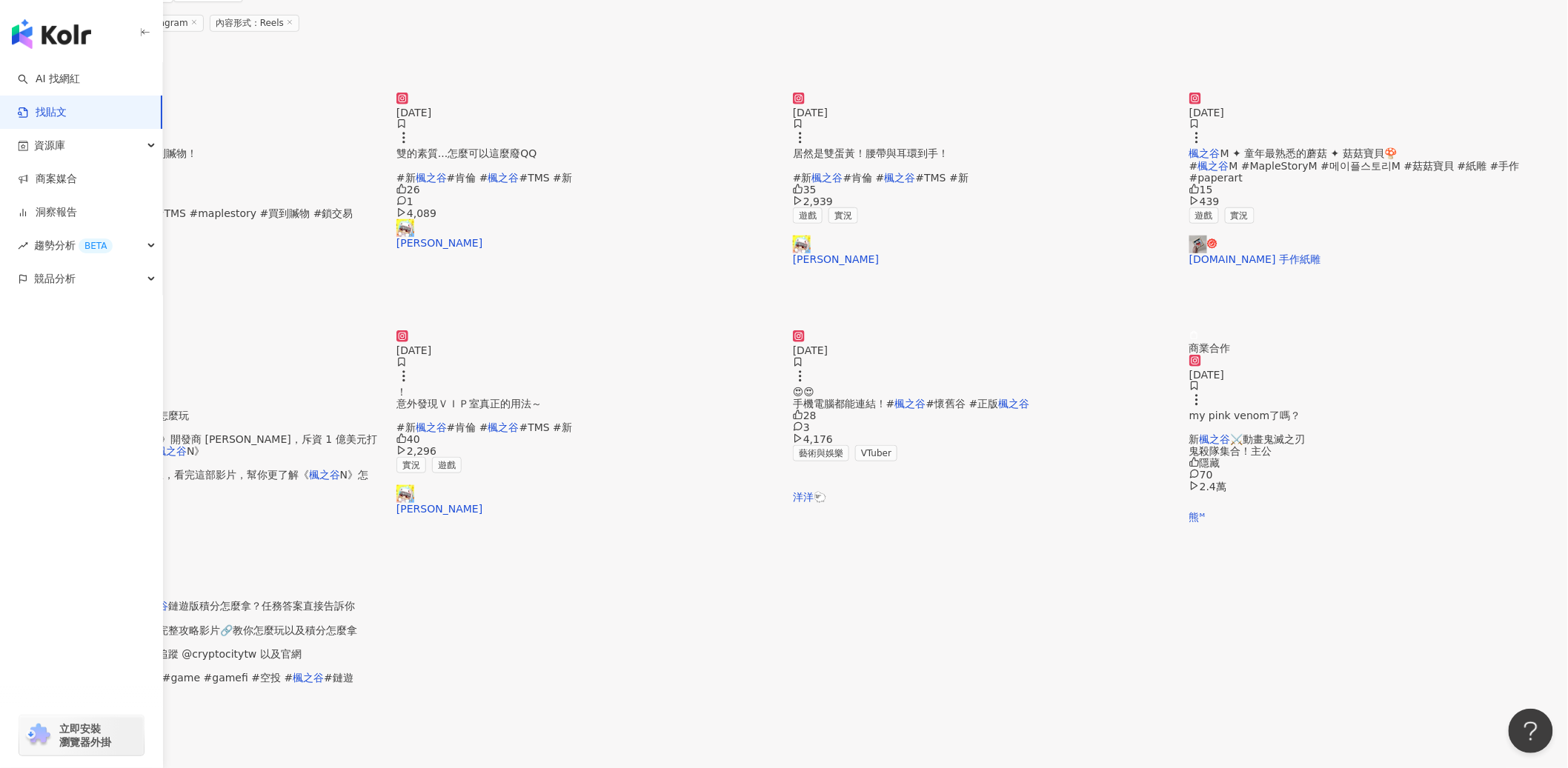
scroll to position [411, 0]
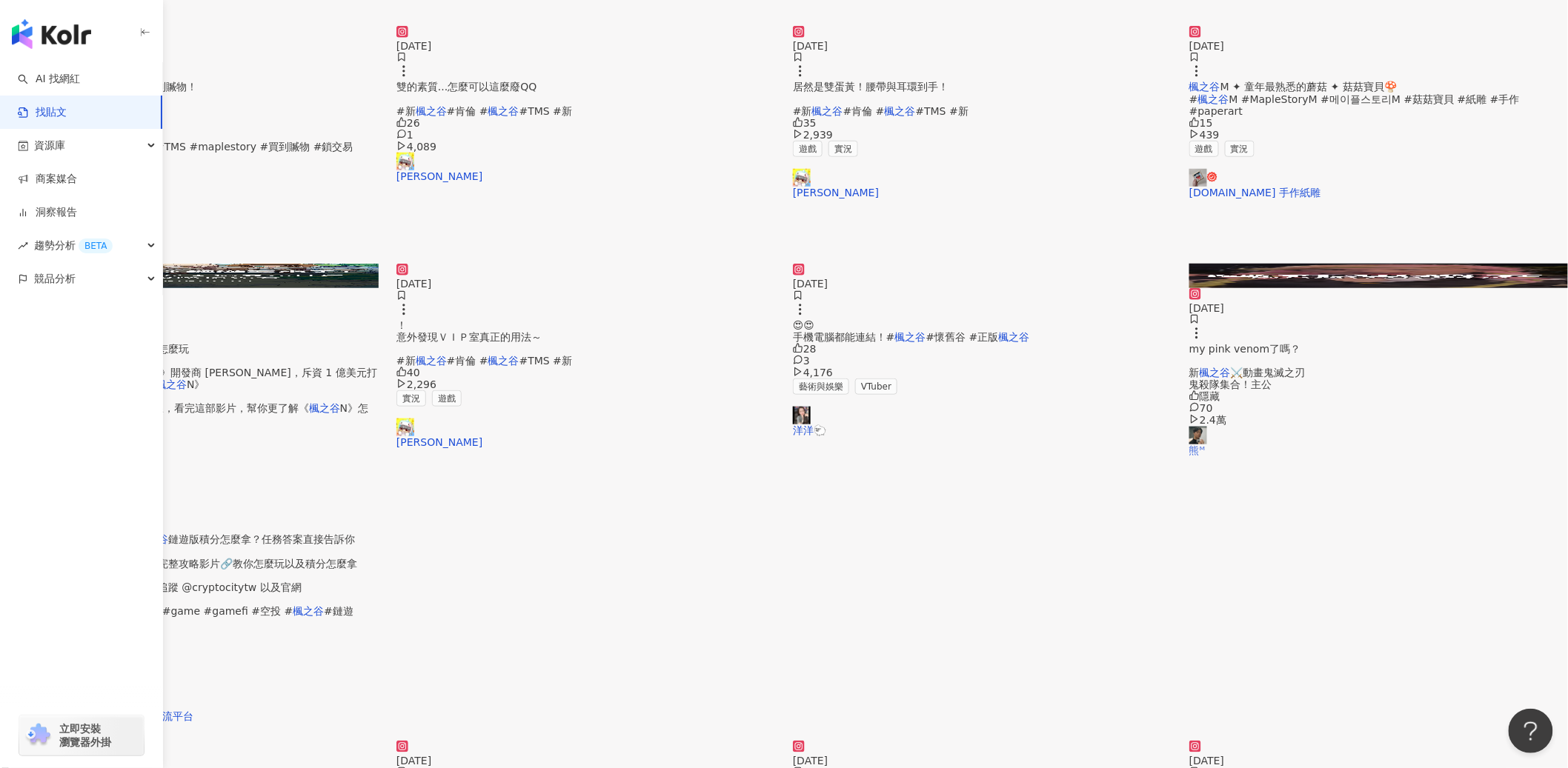
click at [1189, 427] on link "熊ᴹ" at bounding box center [1378, 442] width 379 height 29
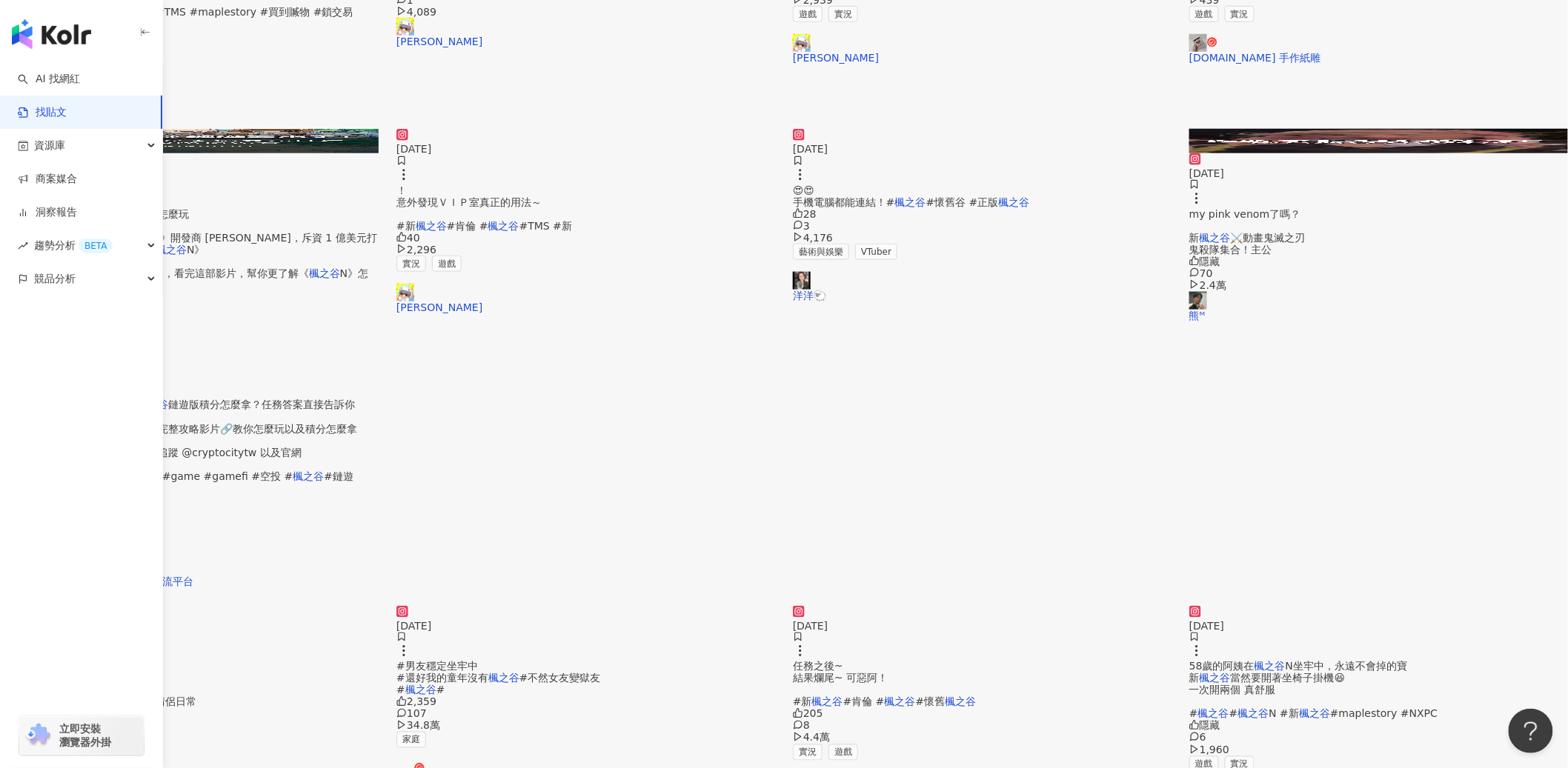
scroll to position [656, 0]
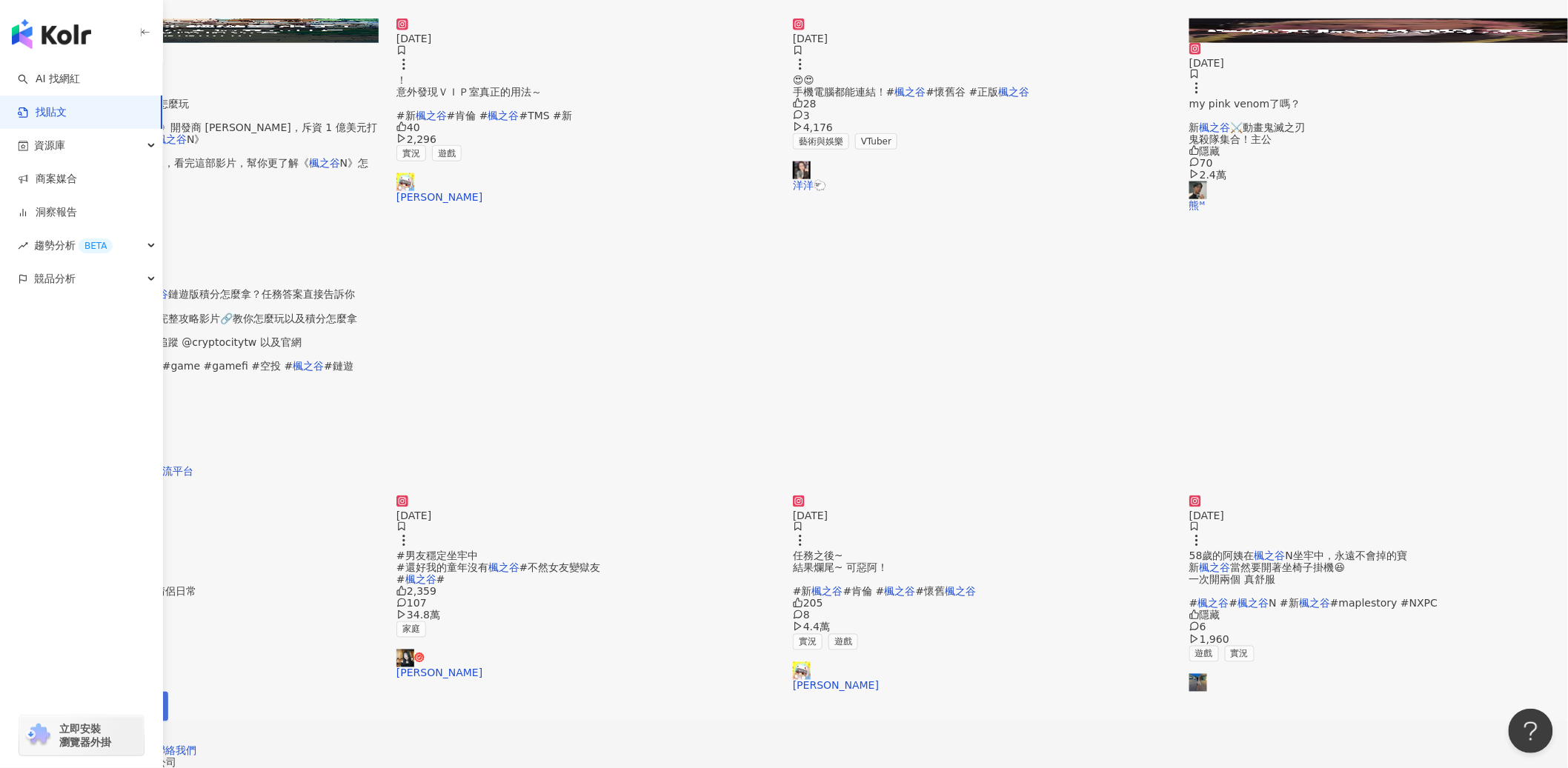
click at [153, 691] on span "下一頁" at bounding box center [137, 707] width 31 height 11
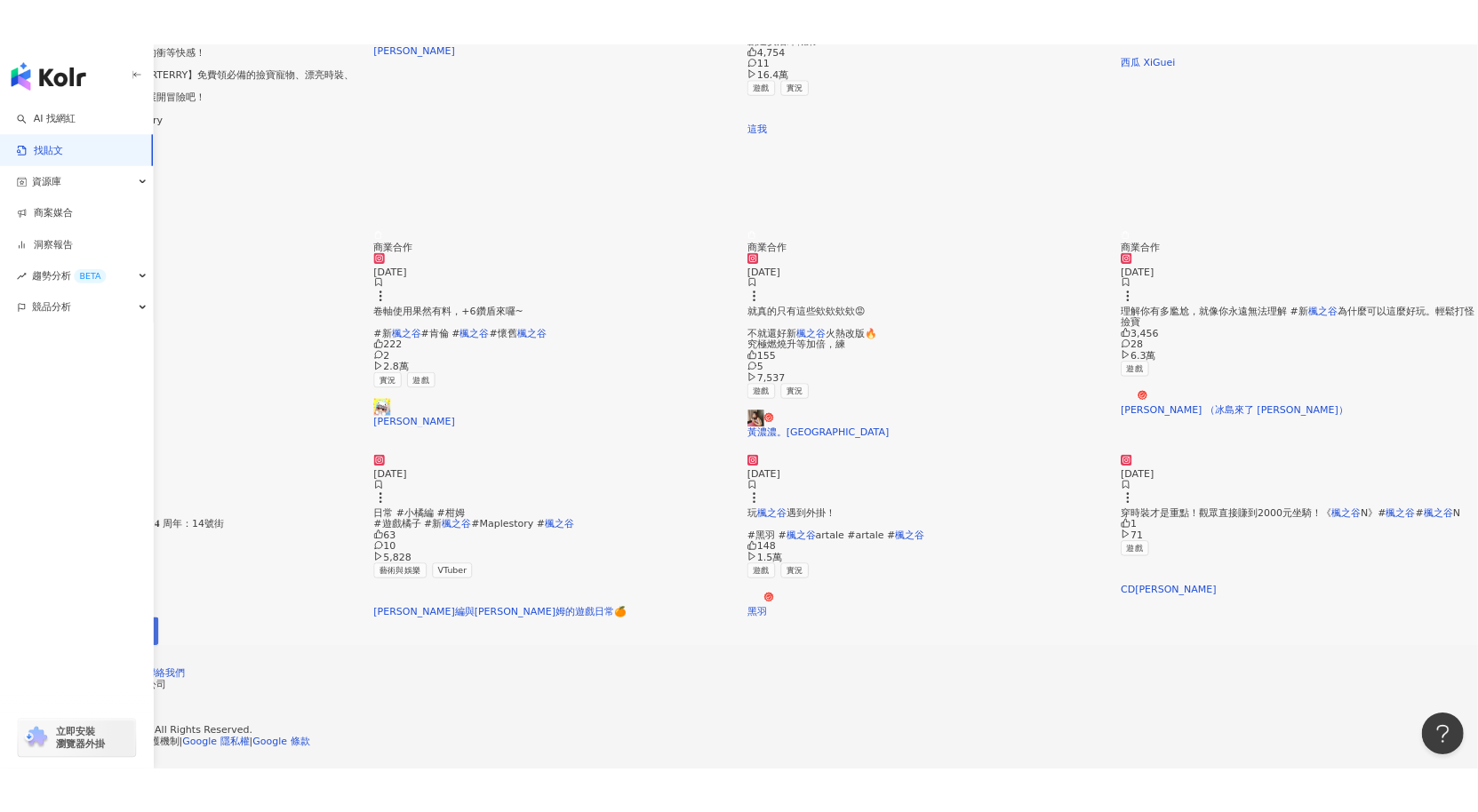
scroll to position [784, 0]
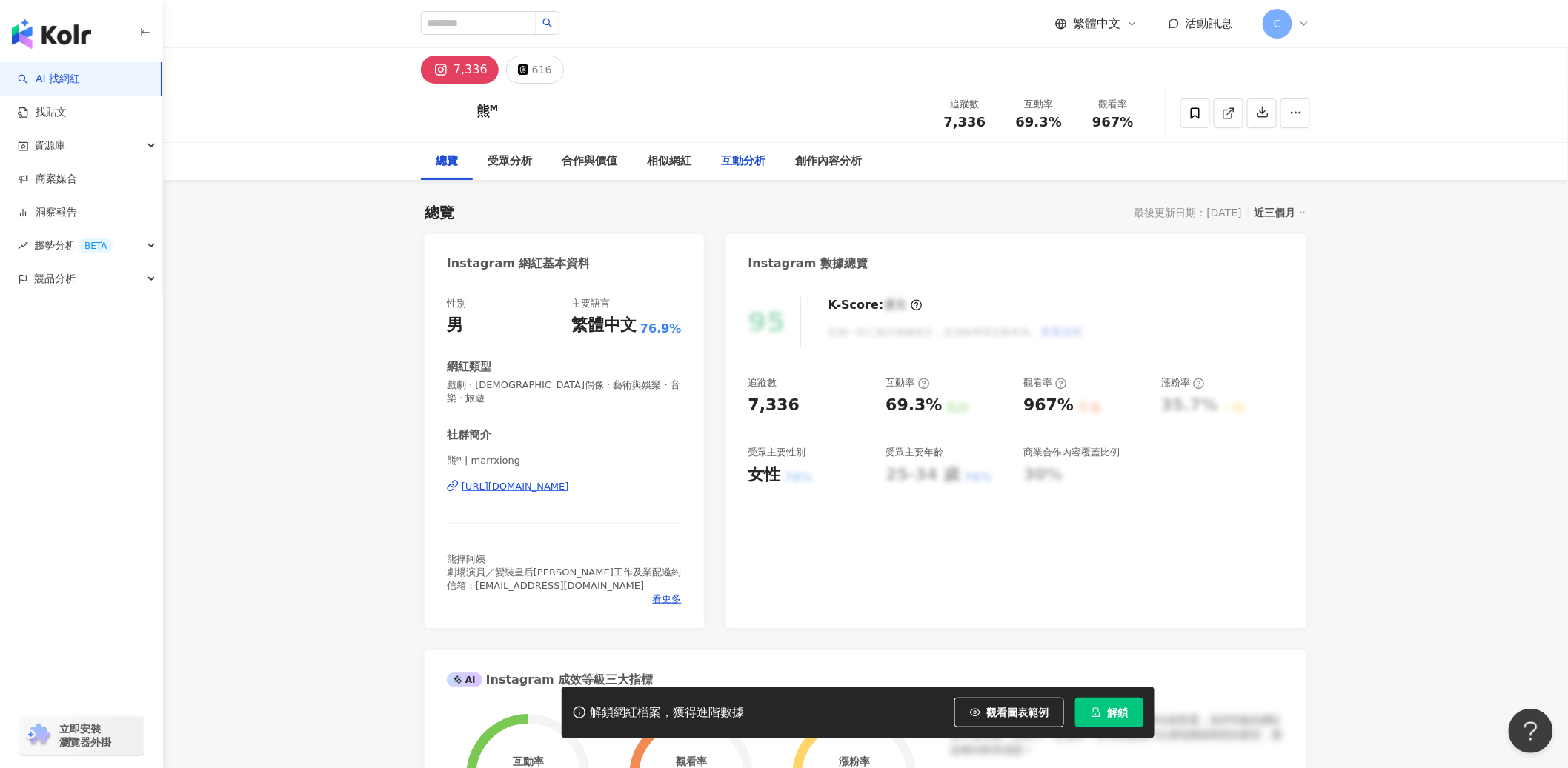
scroll to position [39, 0]
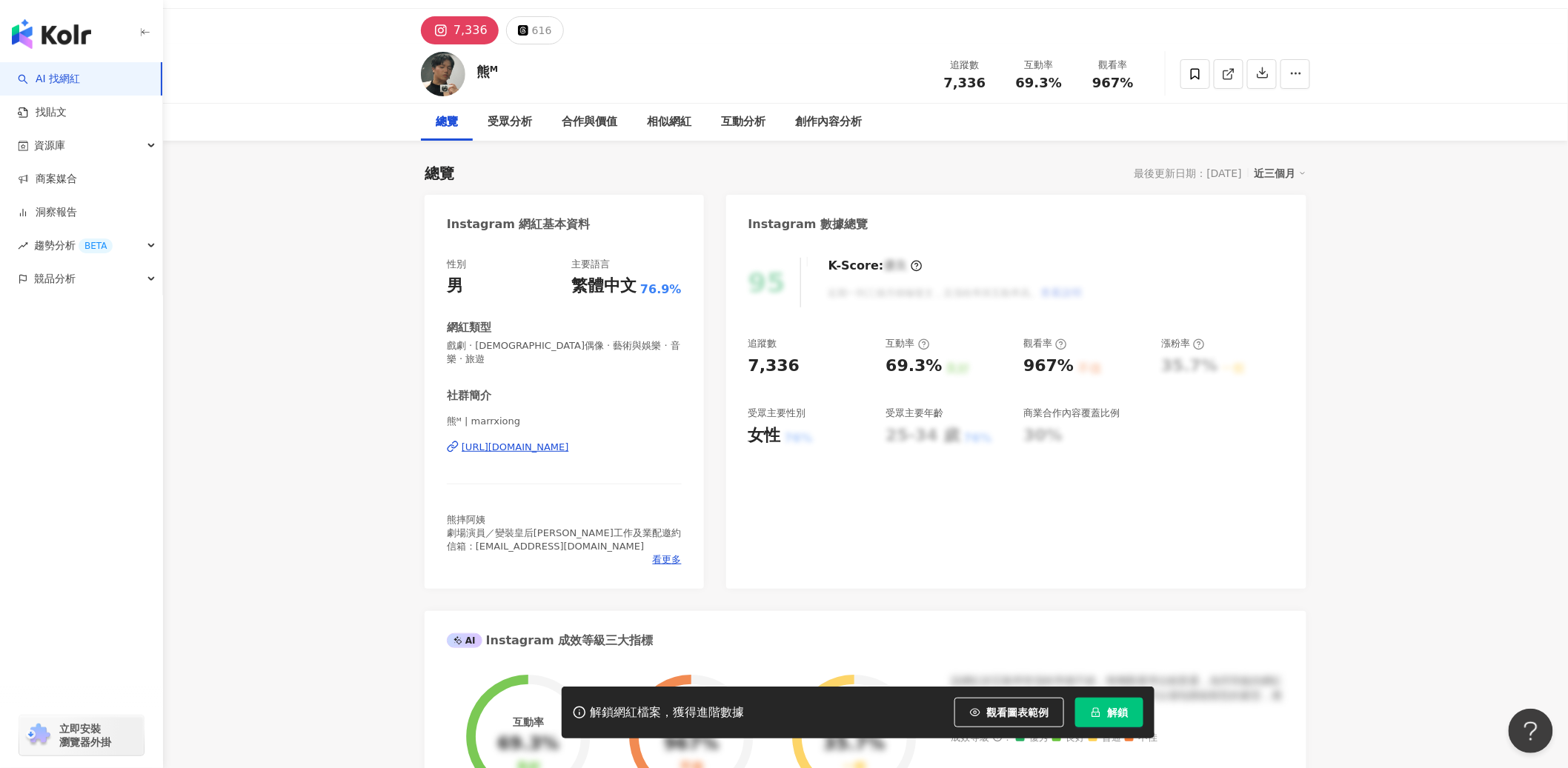
click at [569, 441] on div "[URL][DOMAIN_NAME]" at bounding box center [514, 447] width 107 height 13
